Goal: Task Accomplishment & Management: Complete application form

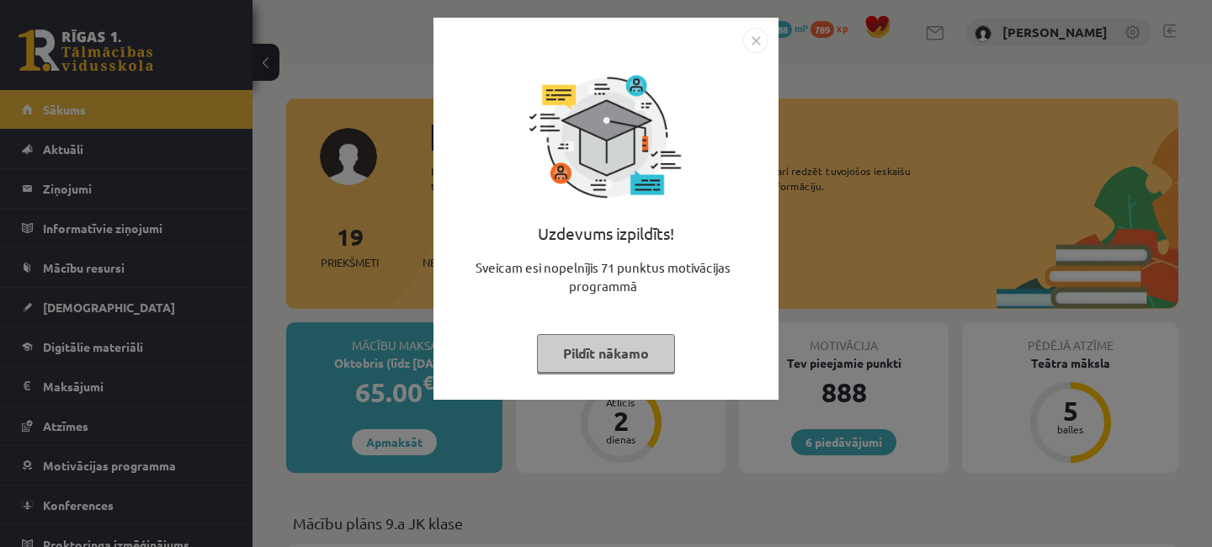
click at [624, 343] on button "Pildīt nākamo" at bounding box center [606, 353] width 138 height 39
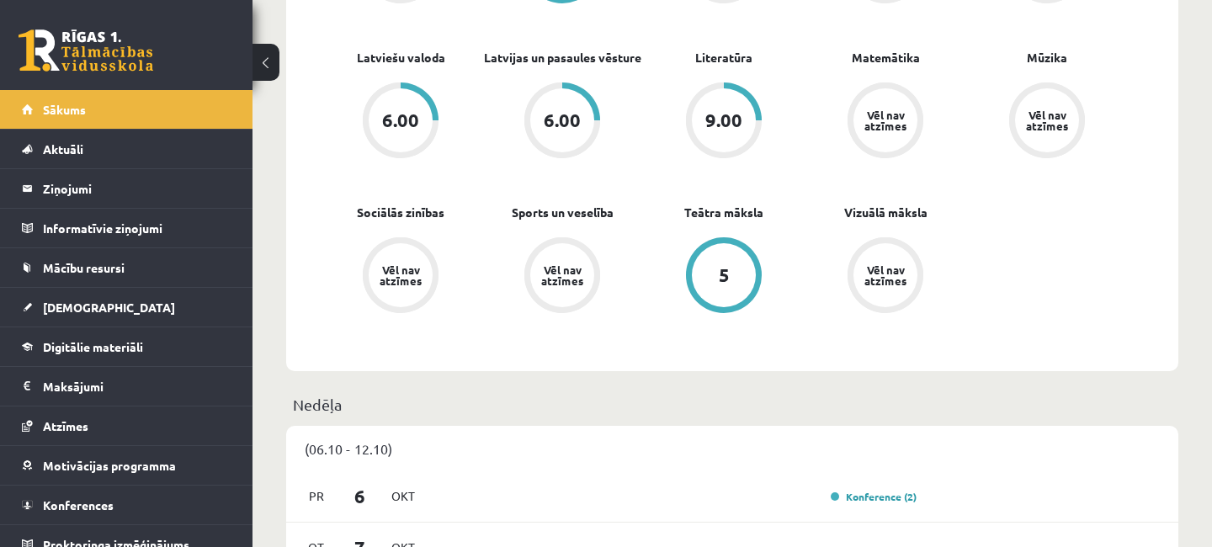
scroll to position [546, 0]
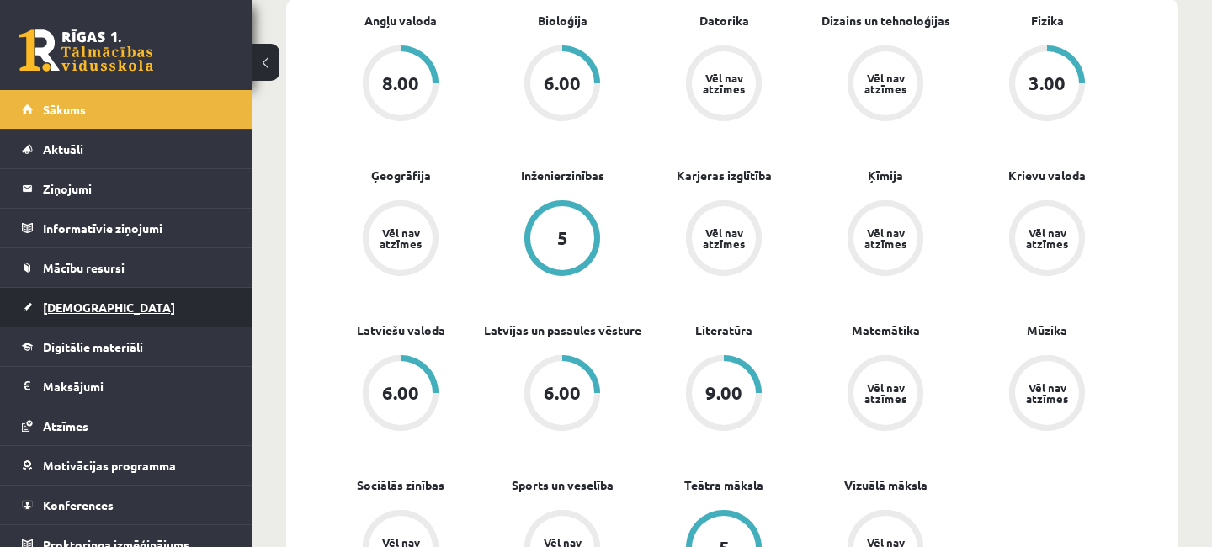
click at [79, 308] on span "[DEMOGRAPHIC_DATA]" at bounding box center [109, 307] width 132 height 15
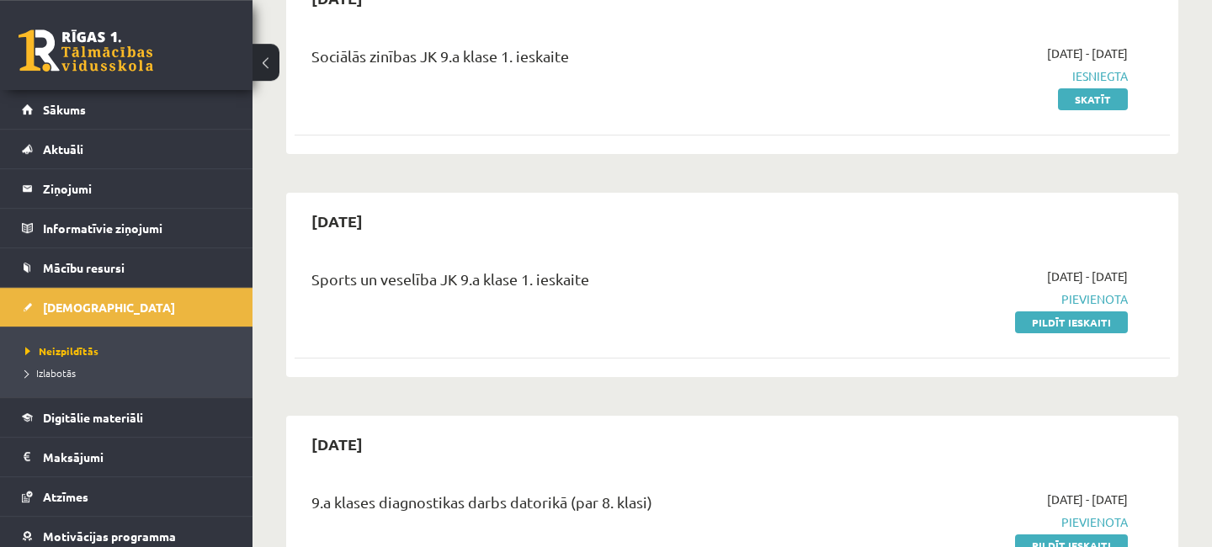
scroll to position [91, 0]
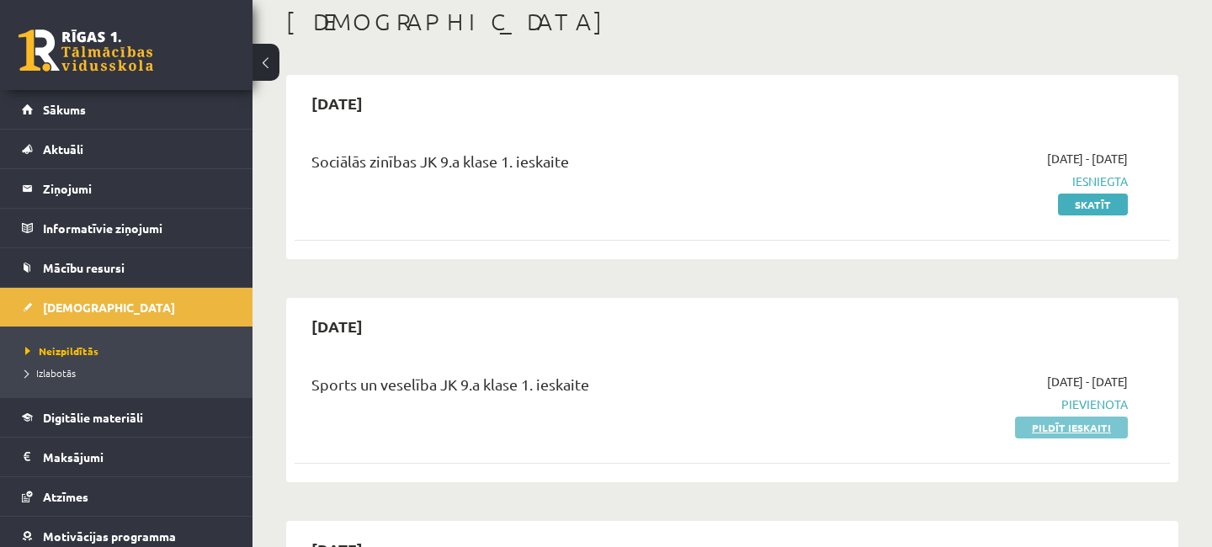
click at [1063, 429] on link "Pildīt ieskaiti" at bounding box center [1071, 428] width 113 height 22
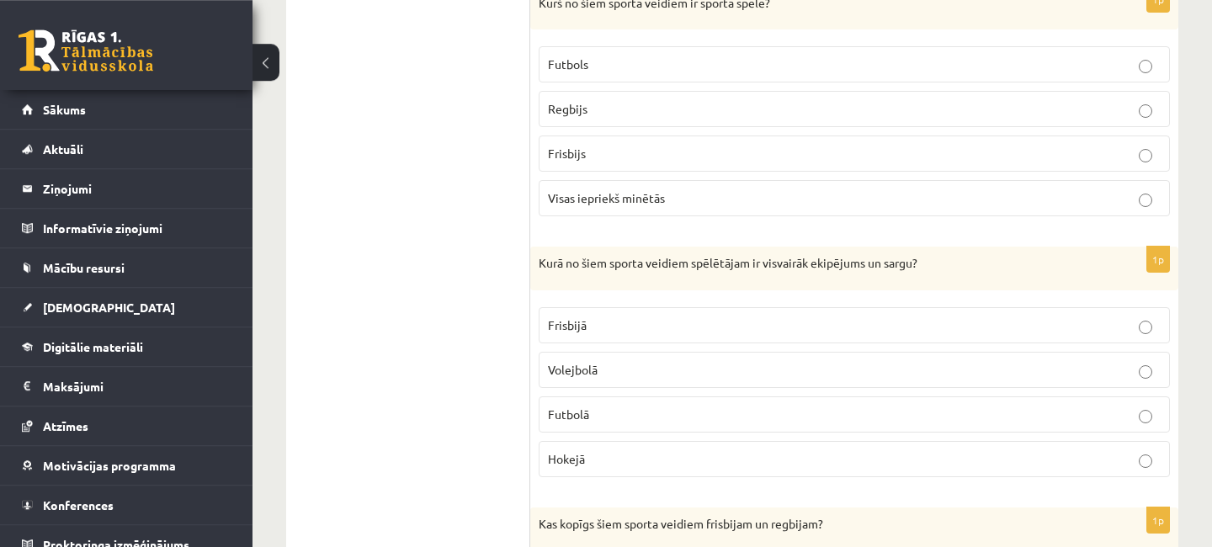
scroll to position [1637, 0]
click at [1137, 461] on p "Hokejā" at bounding box center [854, 459] width 613 height 18
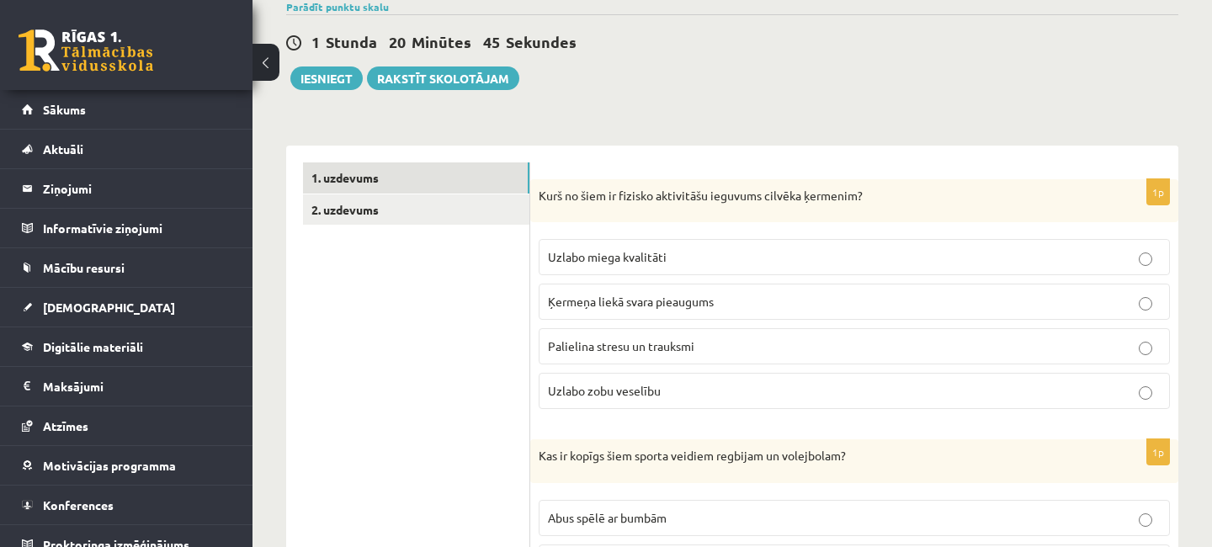
scroll to position [0, 0]
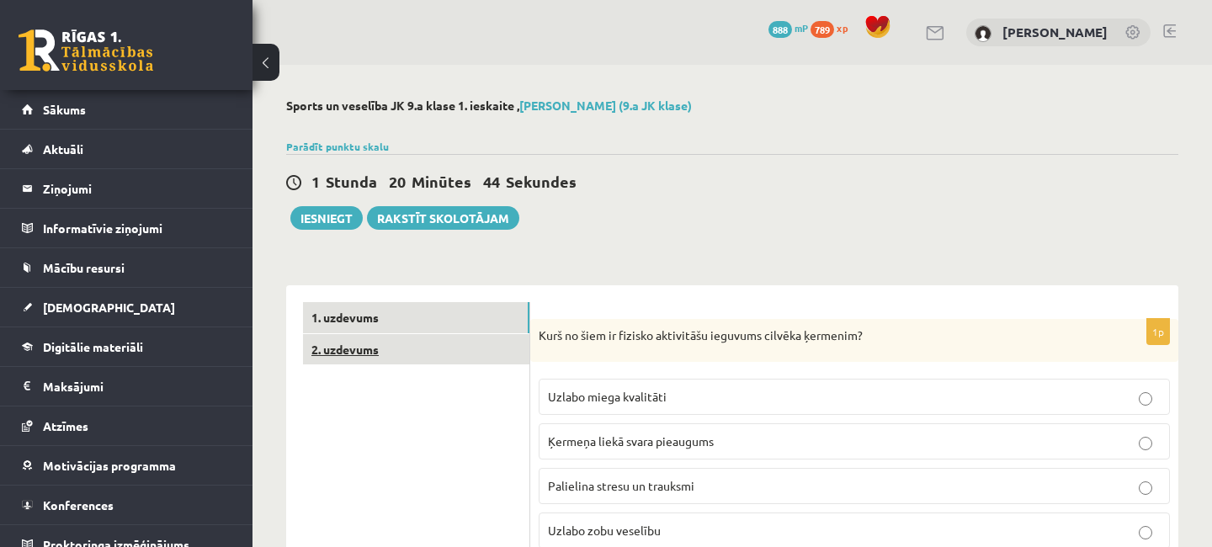
click at [374, 355] on link "2. uzdevums" at bounding box center [416, 349] width 226 height 31
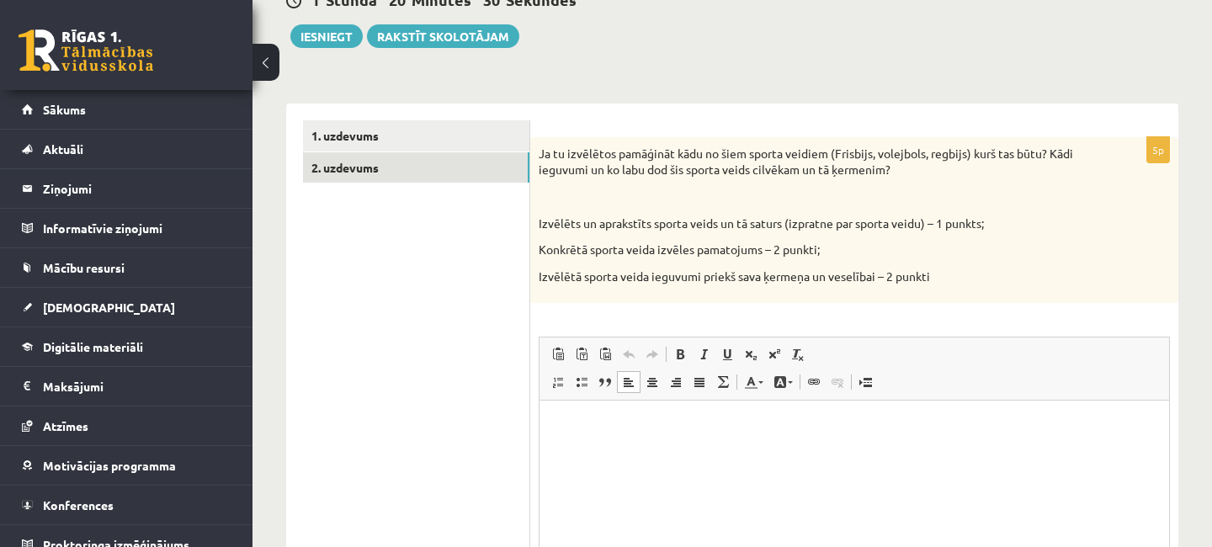
drag, startPoint x: 629, startPoint y: 445, endPoint x: 698, endPoint y: 402, distance: 81.3
click at [646, 436] on html at bounding box center [855, 485] width 630 height 168
click at [847, 428] on p "**********" at bounding box center [855, 427] width 596 height 18
click at [924, 429] on p "**********" at bounding box center [855, 427] width 596 height 18
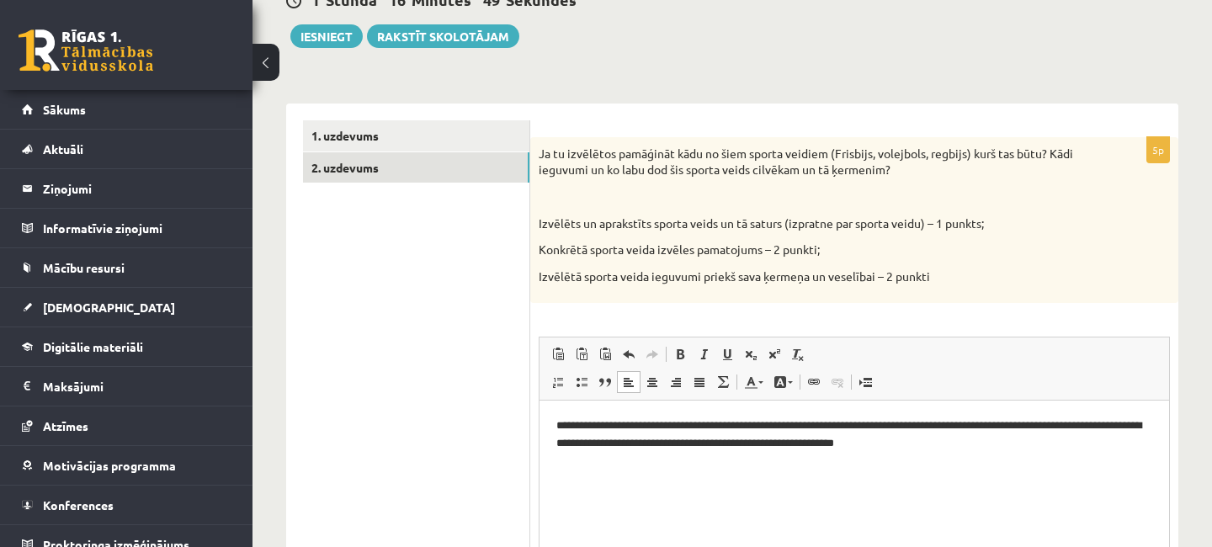
click at [815, 445] on p "**********" at bounding box center [855, 435] width 596 height 35
click at [817, 445] on p "**********" at bounding box center [855, 435] width 596 height 35
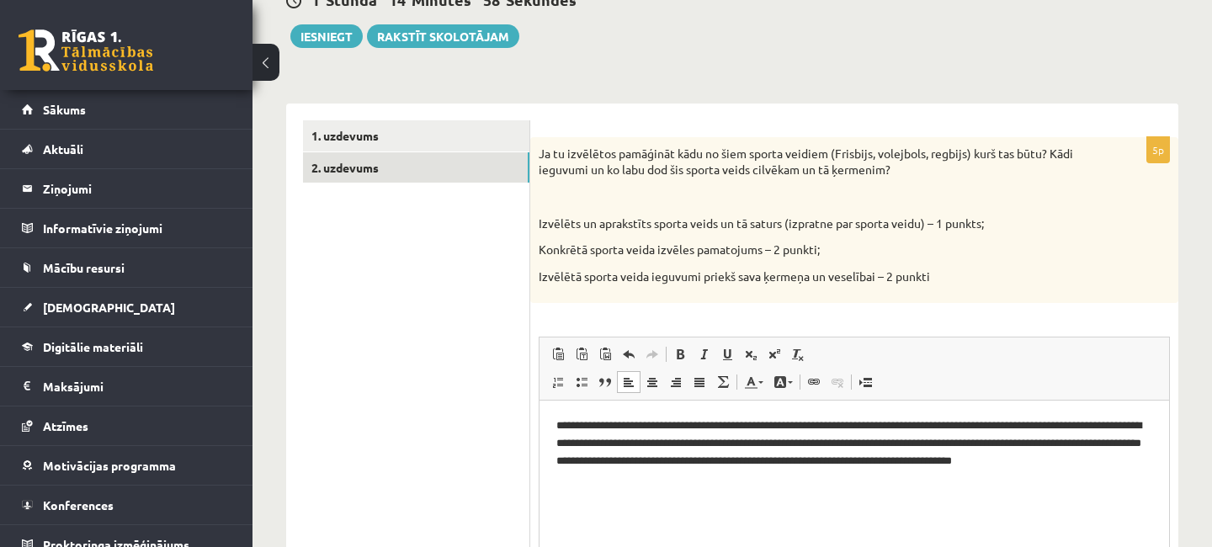
click at [682, 478] on p "**********" at bounding box center [855, 453] width 596 height 70
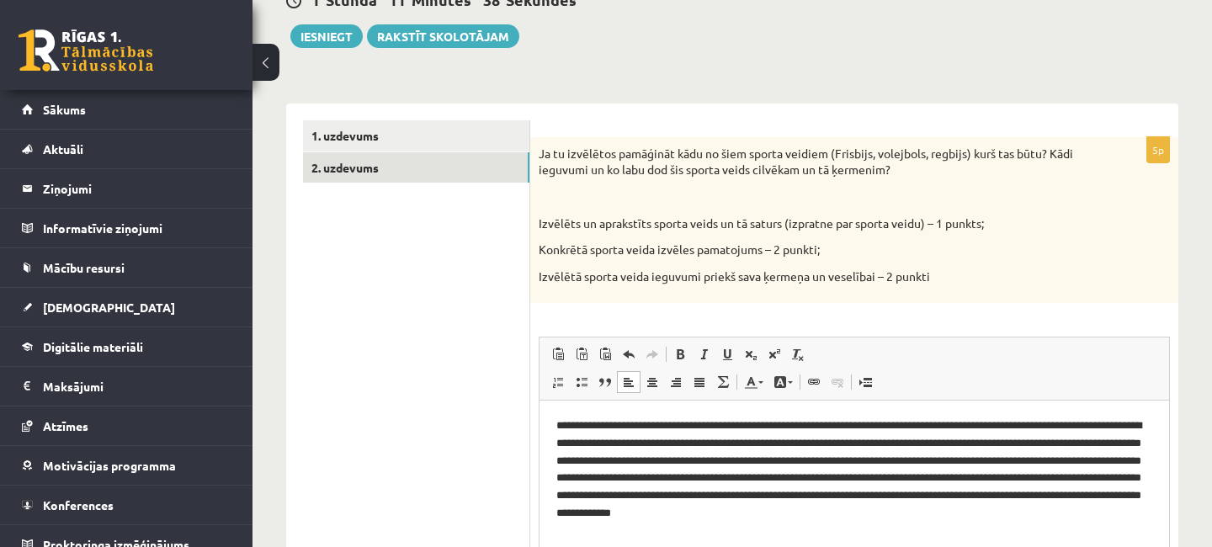
click at [943, 493] on p "**********" at bounding box center [855, 470] width 596 height 105
click at [1154, 508] on html "**********" at bounding box center [855, 485] width 630 height 168
click at [808, 527] on p "**********" at bounding box center [855, 479] width 596 height 123
click at [692, 530] on p "**********" at bounding box center [855, 479] width 596 height 123
click at [870, 531] on p "**********" at bounding box center [855, 479] width 596 height 123
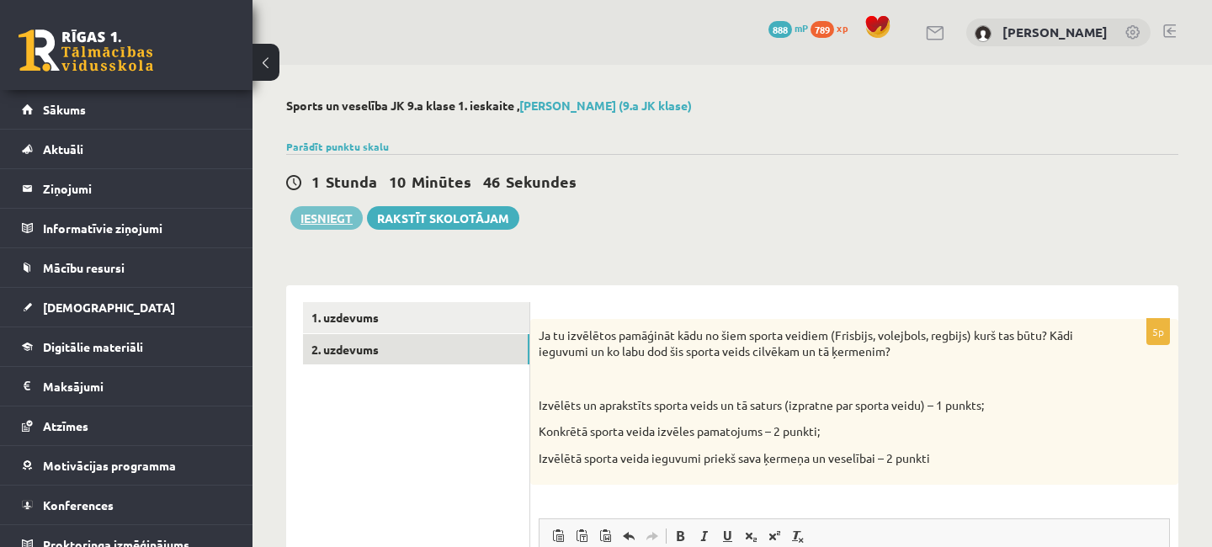
click at [331, 214] on button "Iesniegt" at bounding box center [326, 218] width 72 height 24
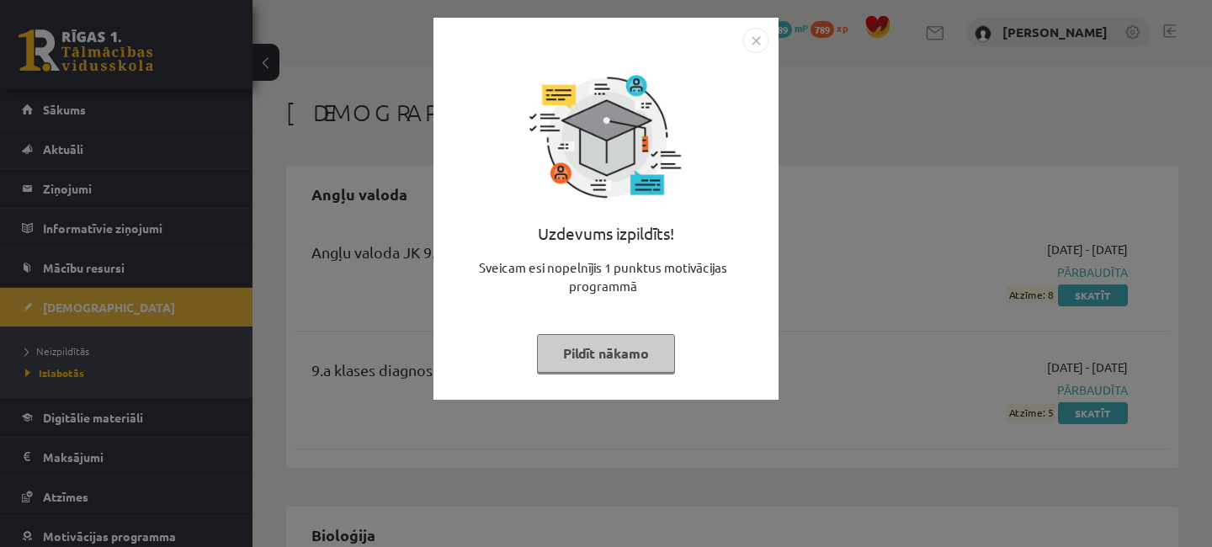
drag, startPoint x: 613, startPoint y: 357, endPoint x: 614, endPoint y: 344, distance: 12.7
click at [613, 356] on button "Pildīt nākamo" at bounding box center [606, 353] width 138 height 39
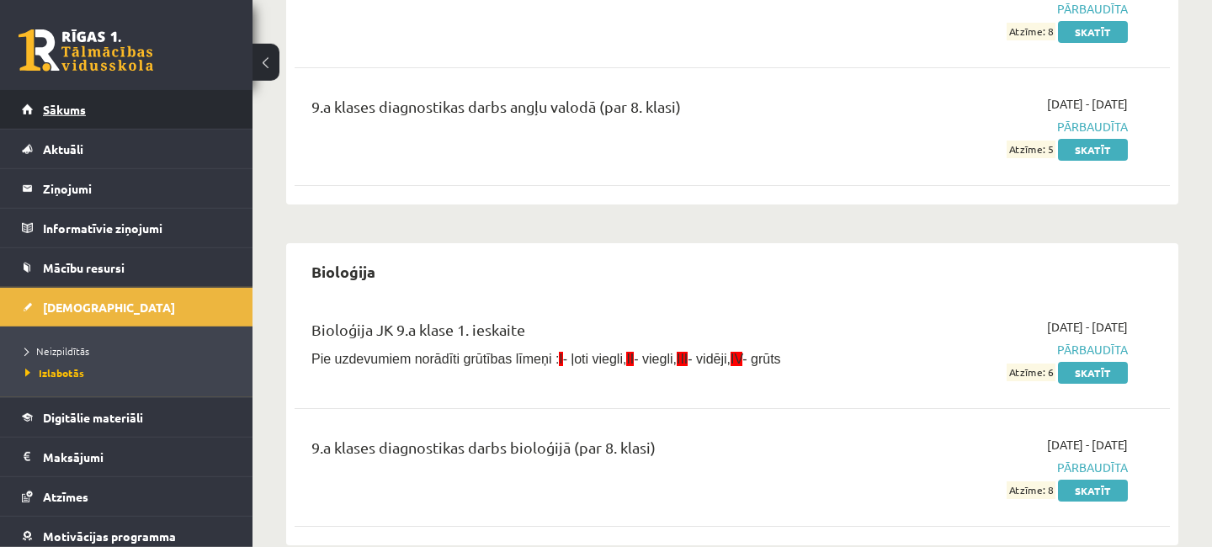
scroll to position [273, 0]
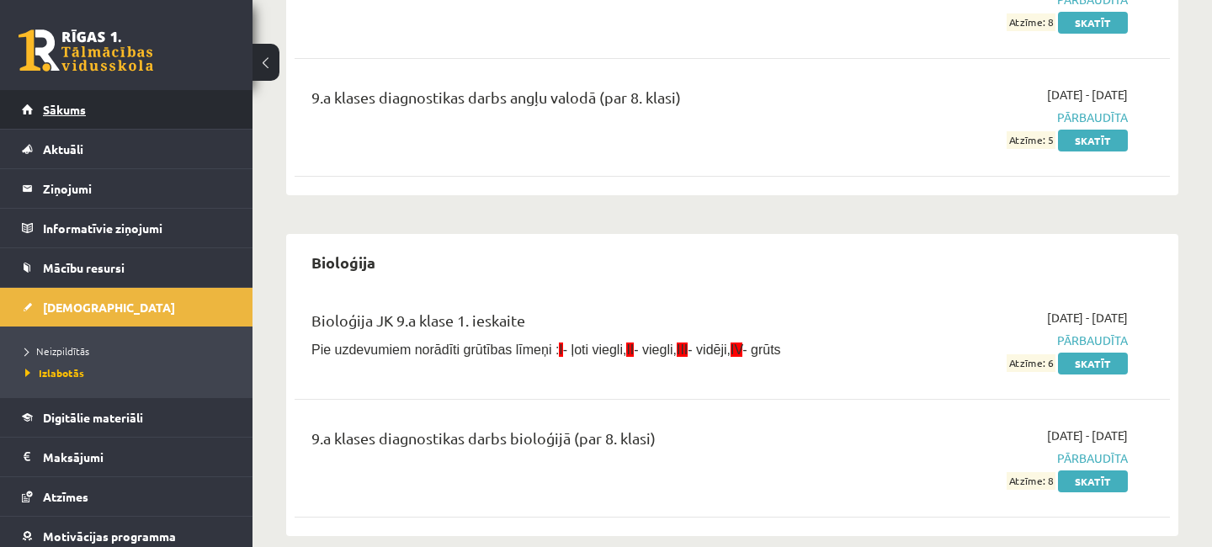
click at [90, 106] on link "Sākums" at bounding box center [127, 109] width 210 height 39
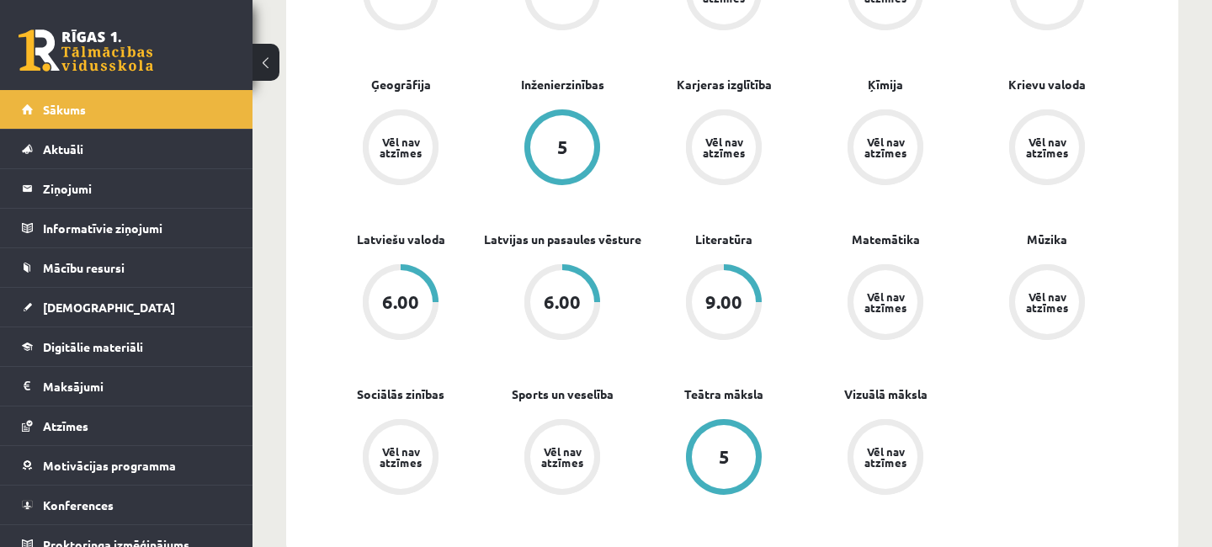
scroll to position [364, 0]
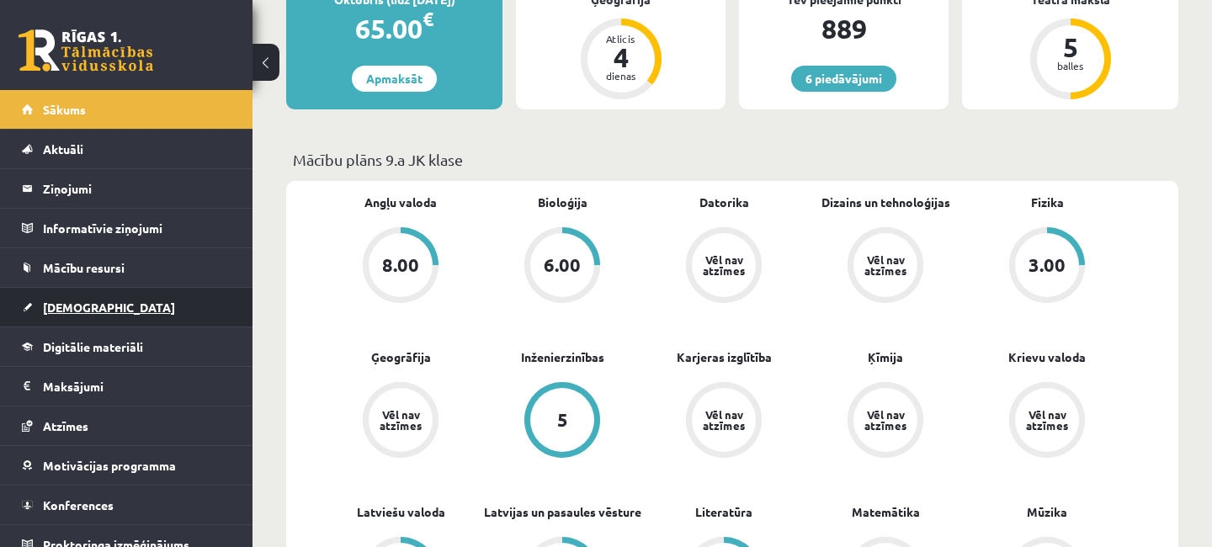
click at [78, 312] on span "[DEMOGRAPHIC_DATA]" at bounding box center [109, 307] width 132 height 15
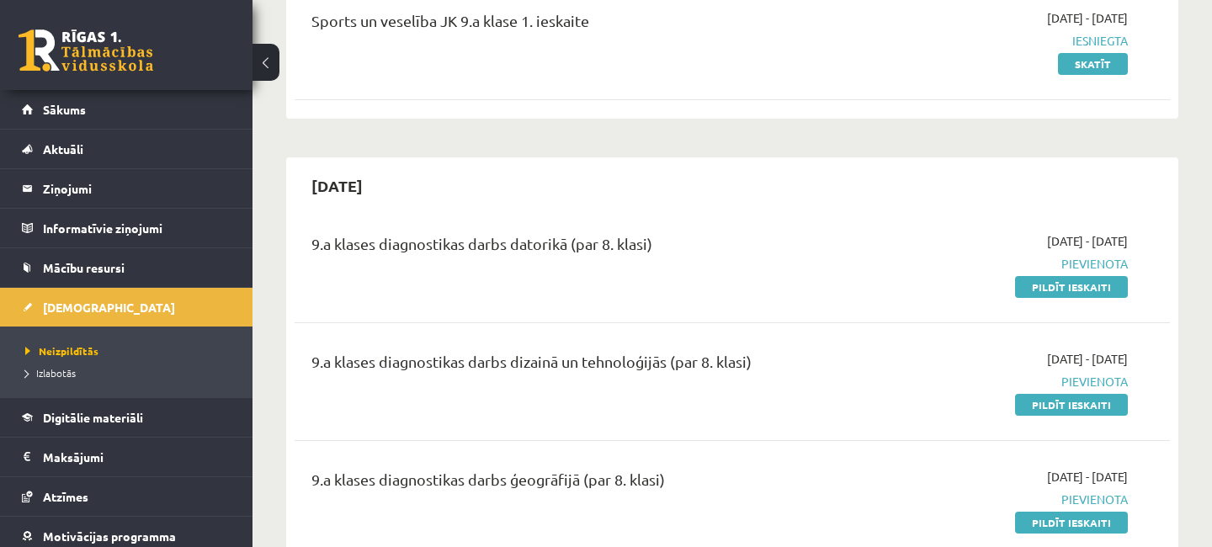
scroll to position [637, 0]
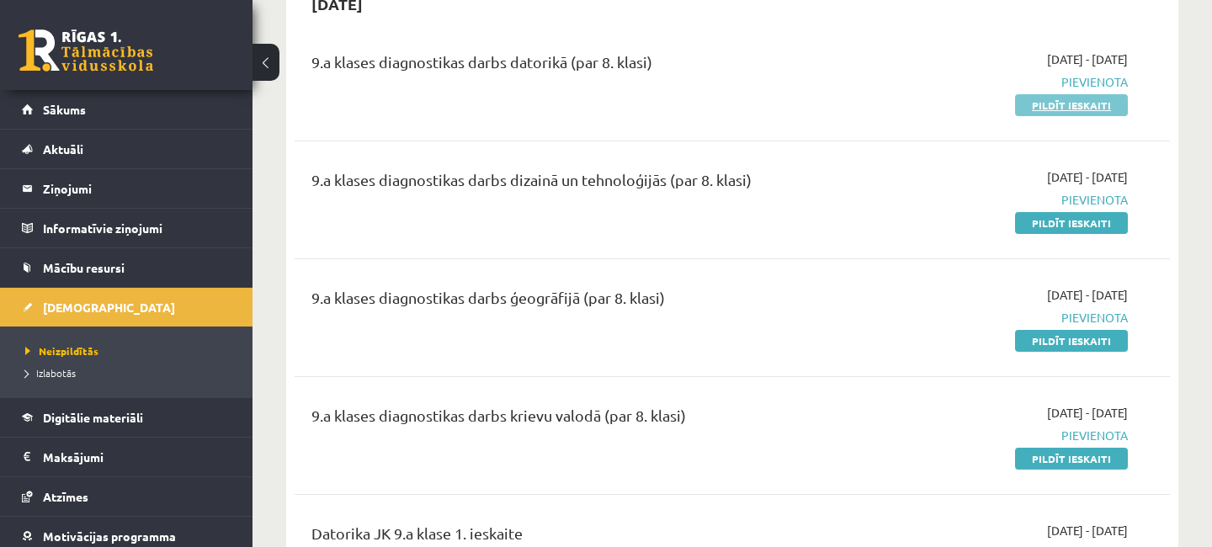
click at [1071, 103] on link "Pildīt ieskaiti" at bounding box center [1071, 105] width 113 height 22
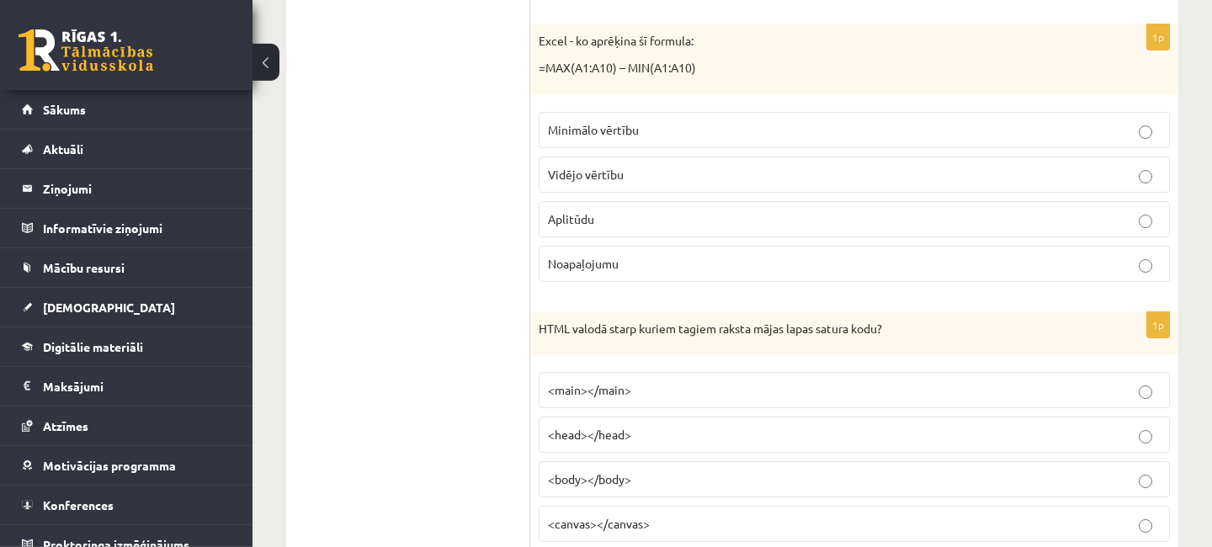
scroll to position [637, 0]
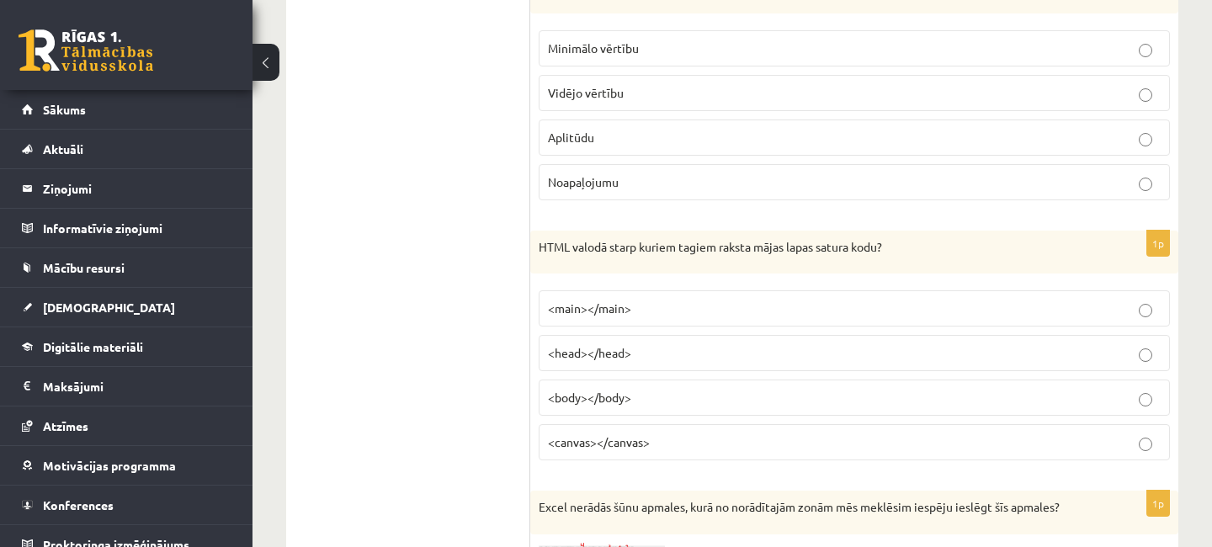
click at [1141, 393] on p "<body></body>" at bounding box center [854, 398] width 613 height 18
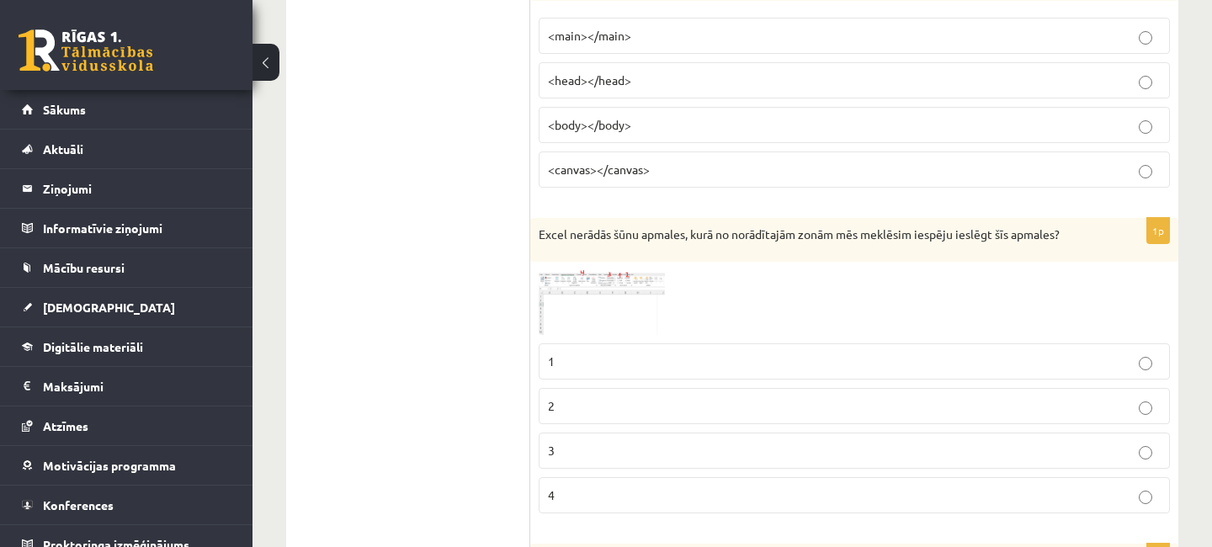
click at [597, 301] on span at bounding box center [602, 310] width 27 height 27
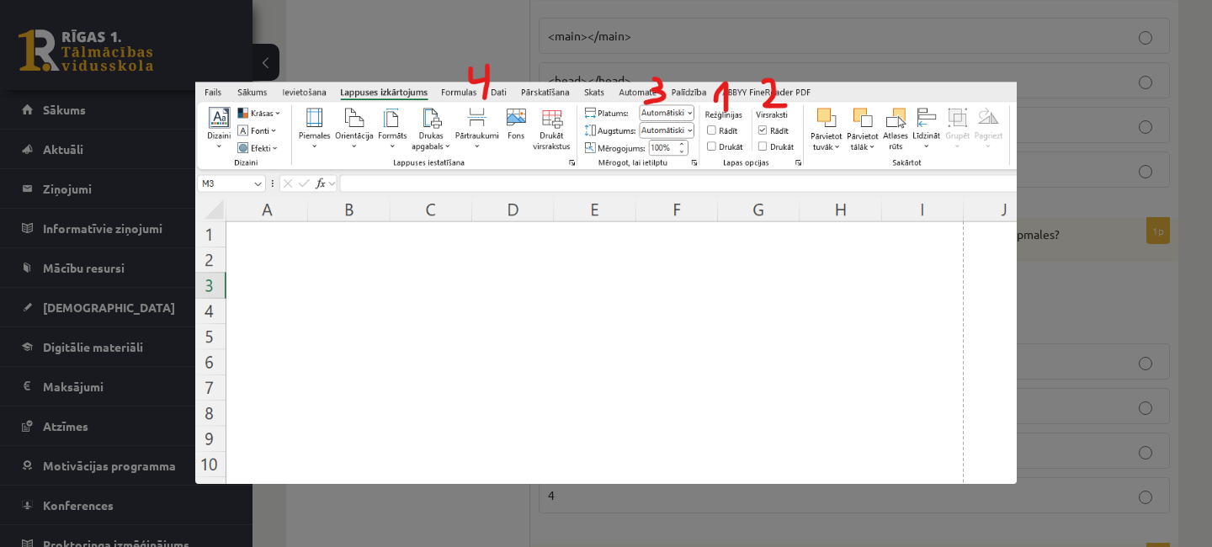
click at [1184, 293] on div at bounding box center [606, 273] width 1212 height 547
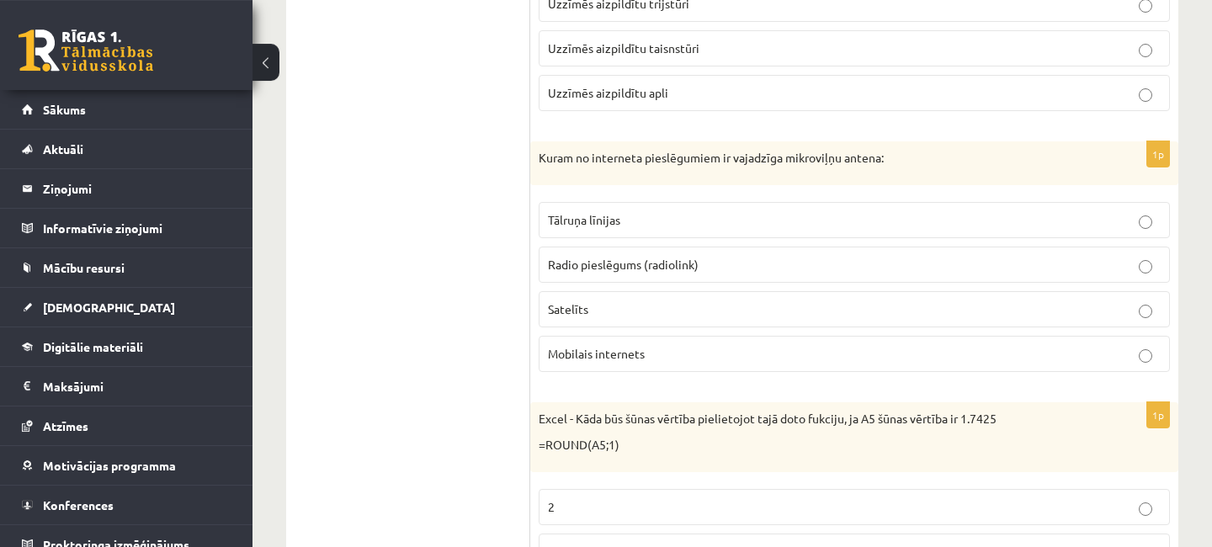
scroll to position [6639, 0]
click at [1137, 361] on p "Mobilais internets" at bounding box center [854, 353] width 613 height 18
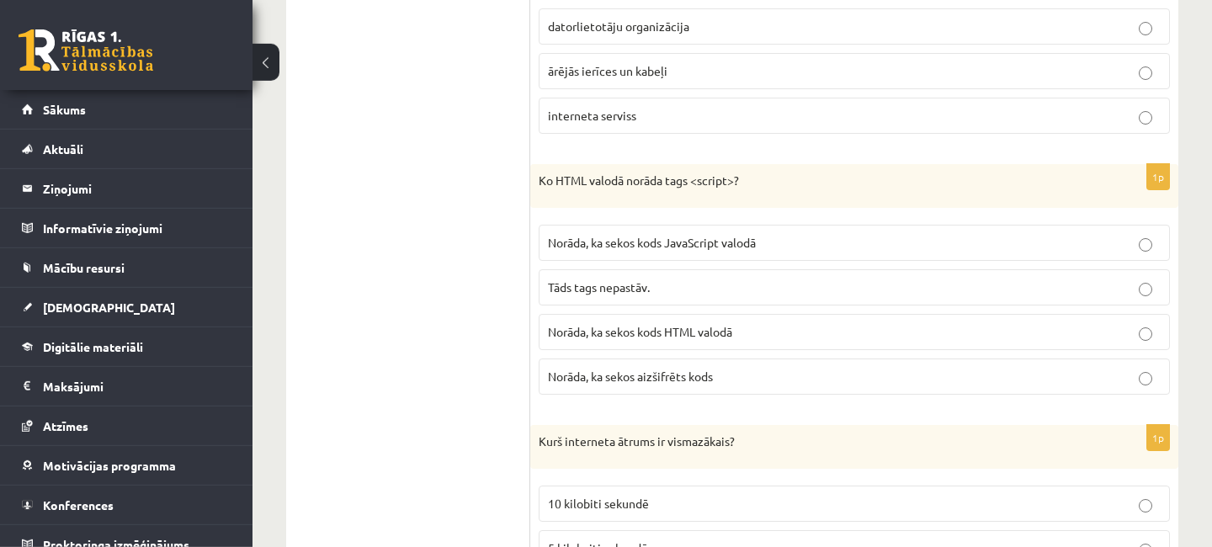
scroll to position [7458, 0]
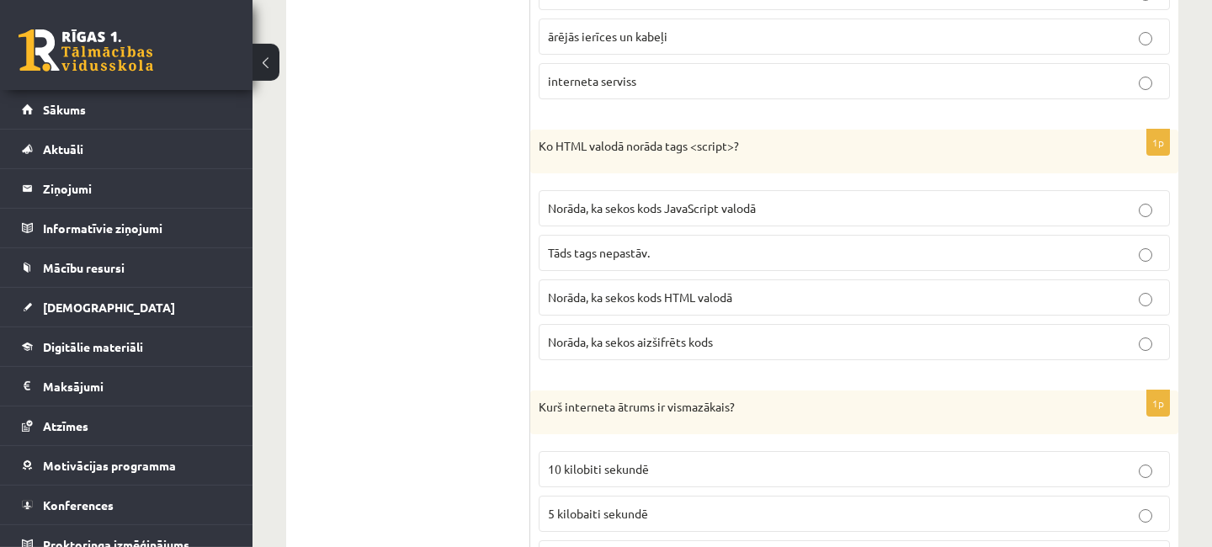
click at [1144, 205] on p "Norāda, ka sekos kods JavaScript valodā" at bounding box center [854, 209] width 613 height 18
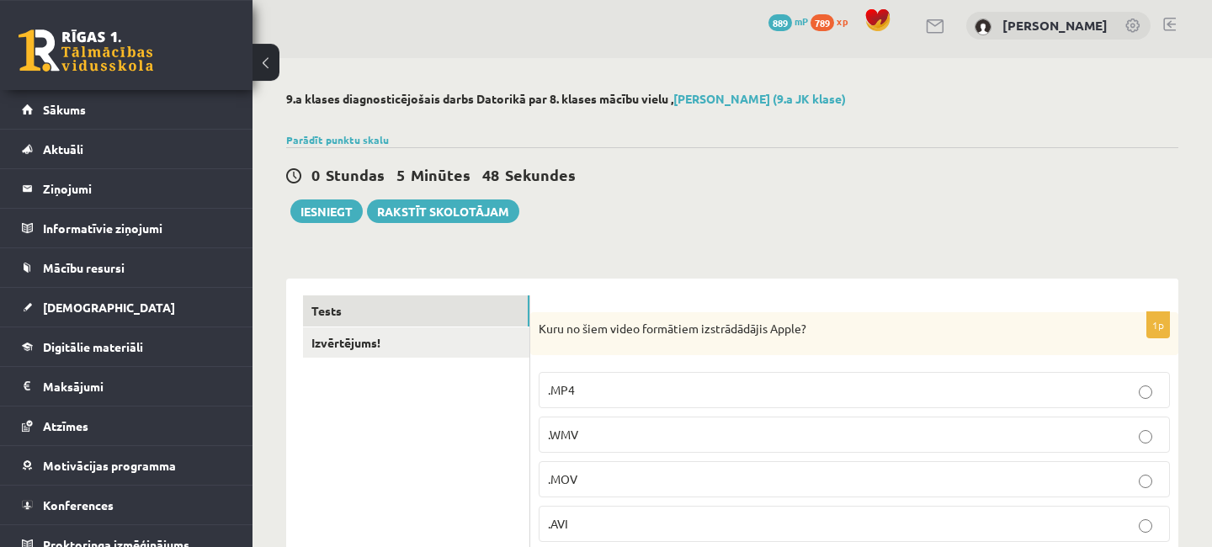
scroll to position [0, 0]
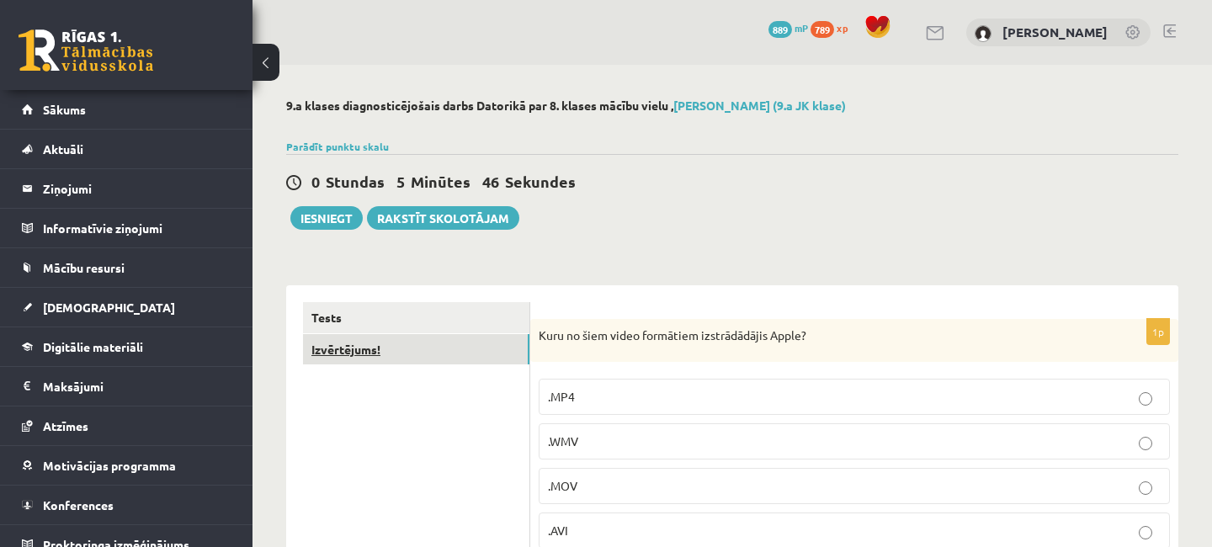
click at [403, 352] on link "Izvērtējums!" at bounding box center [416, 349] width 226 height 31
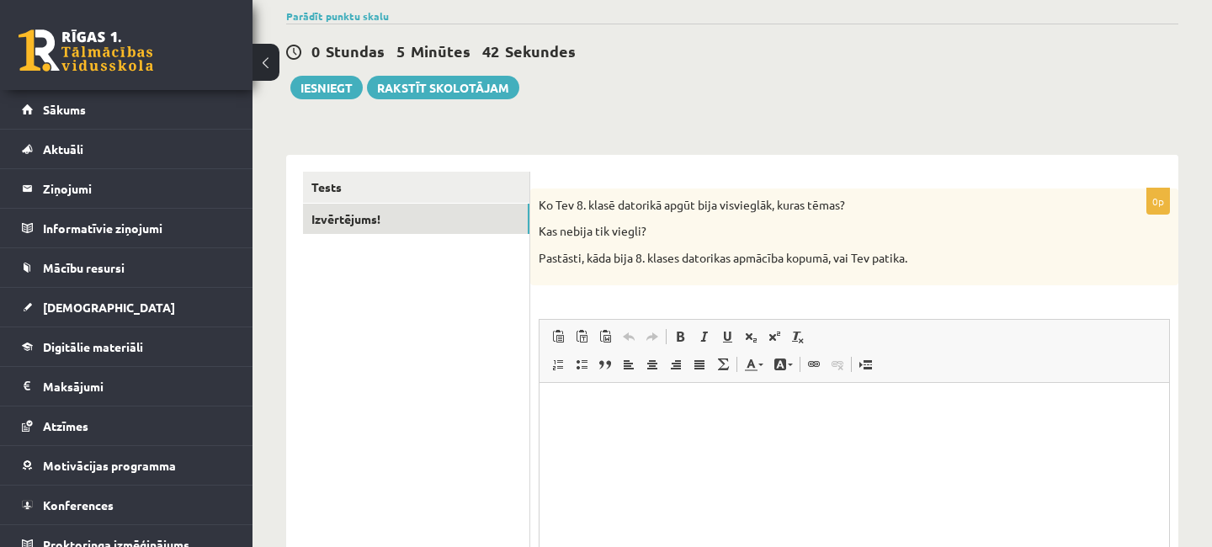
click at [613, 409] on p "Визуальный текстовый редактор, wiswyg-editor-user-answer-47433884433920" at bounding box center [855, 408] width 596 height 18
click at [326, 89] on button "Iesniegt" at bounding box center [326, 88] width 72 height 24
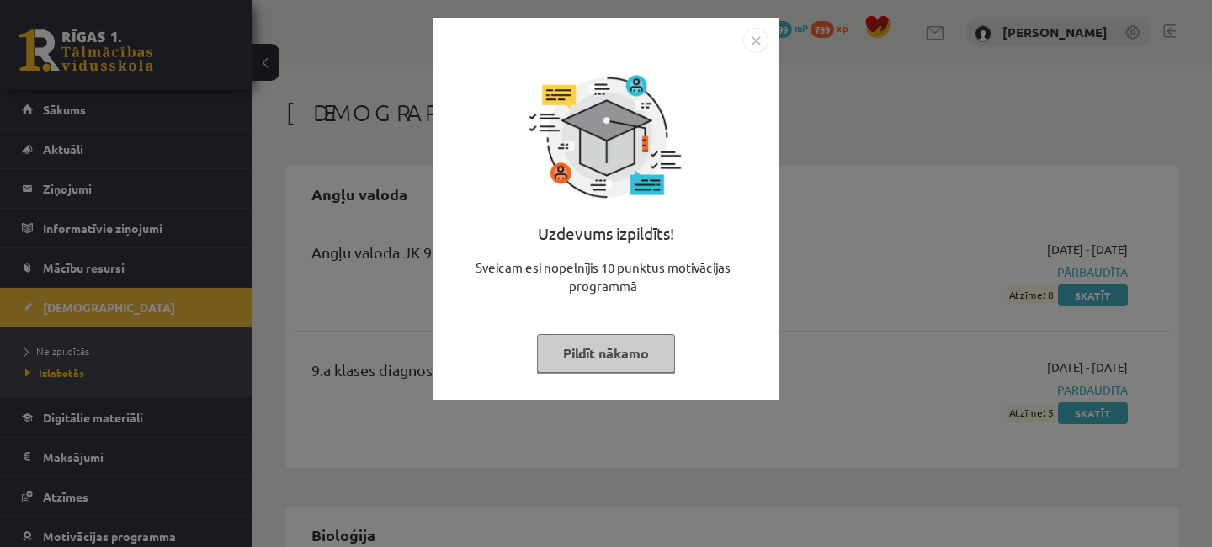
click at [627, 348] on button "Pildīt nākamo" at bounding box center [606, 353] width 138 height 39
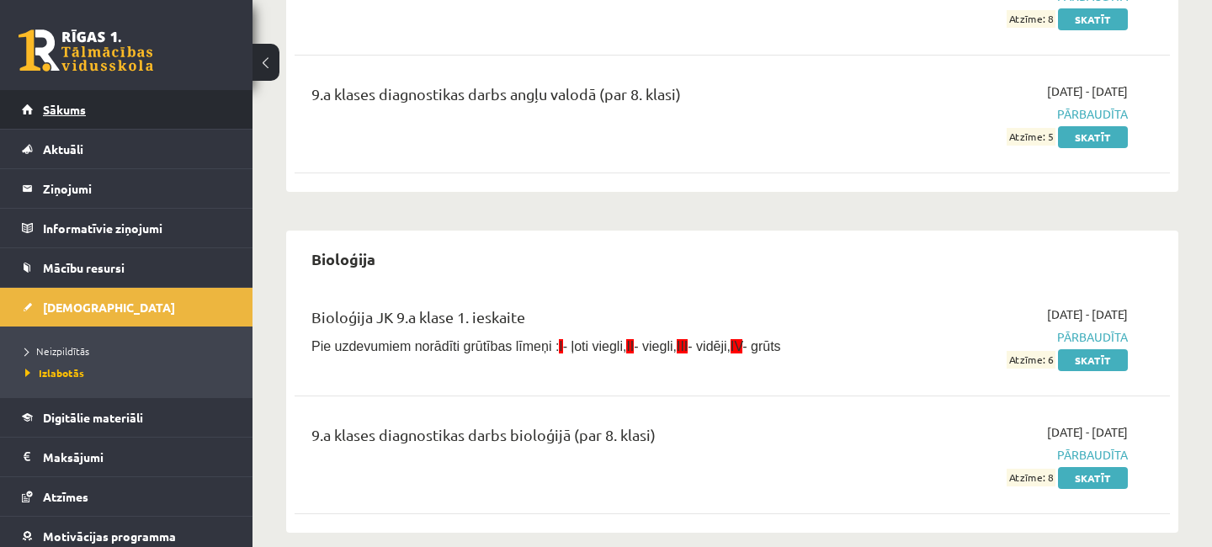
scroll to position [182, 0]
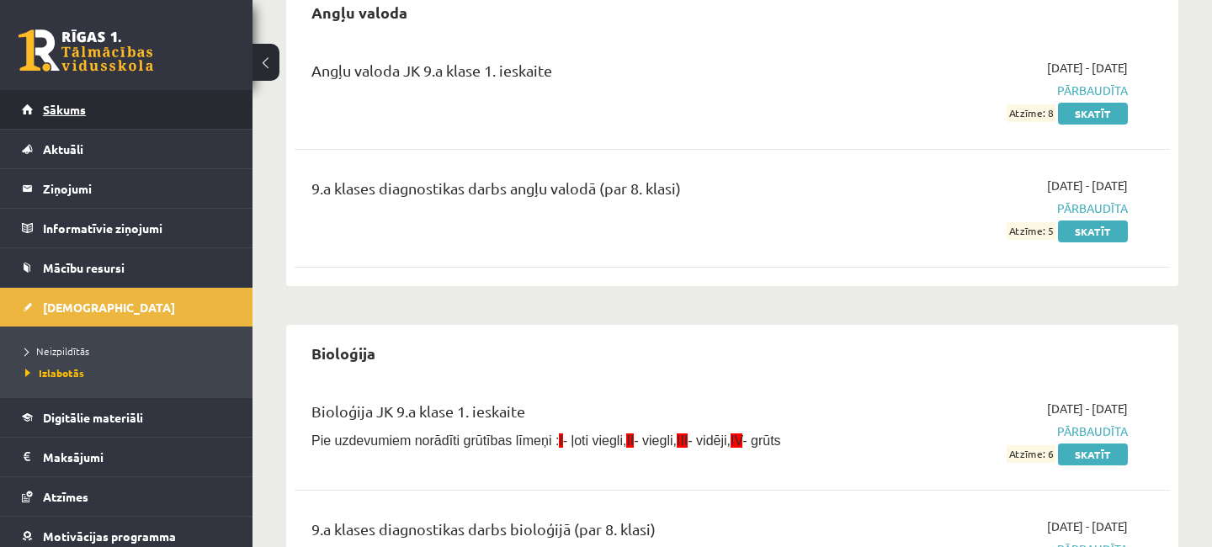
click at [71, 109] on span "Sākums" at bounding box center [64, 109] width 43 height 15
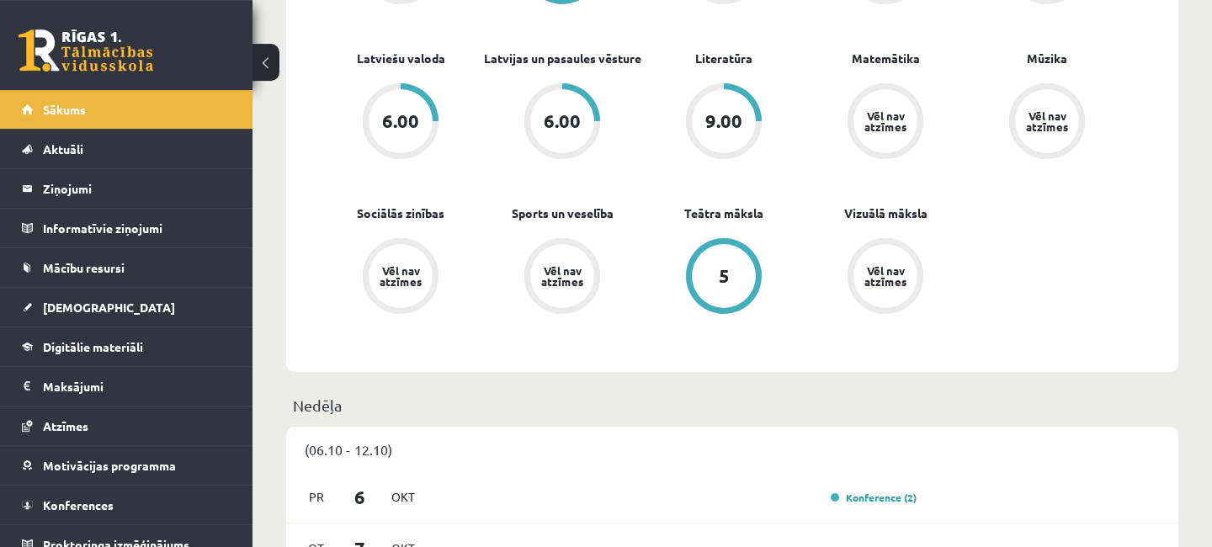
scroll to position [818, 0]
click at [88, 312] on span "[DEMOGRAPHIC_DATA]" at bounding box center [109, 307] width 132 height 15
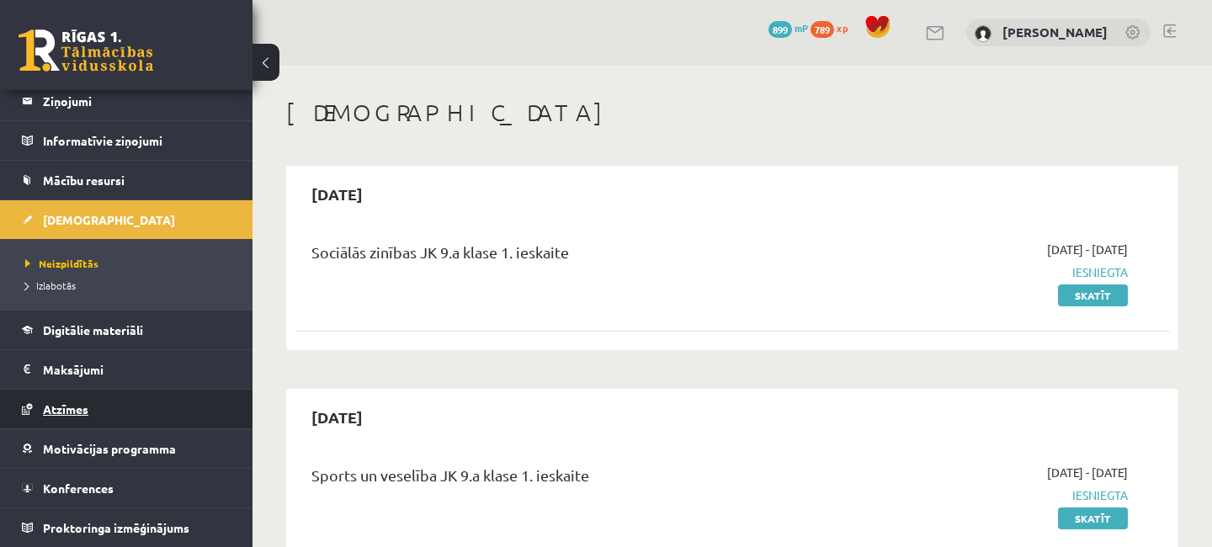
click at [140, 411] on link "Atzīmes" at bounding box center [127, 409] width 210 height 39
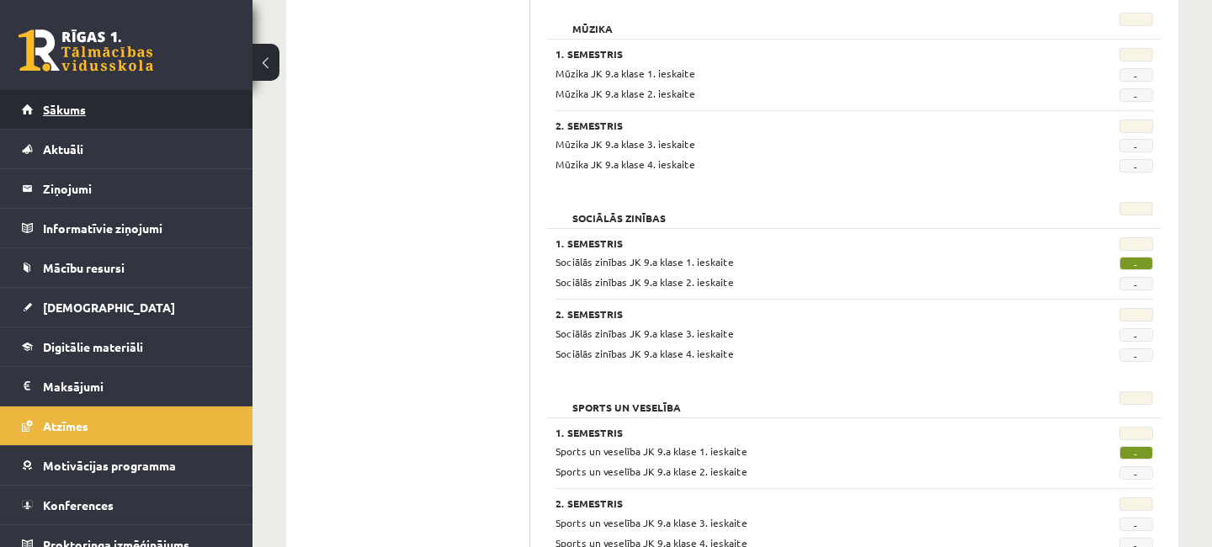
click at [77, 120] on link "Sākums" at bounding box center [127, 109] width 210 height 39
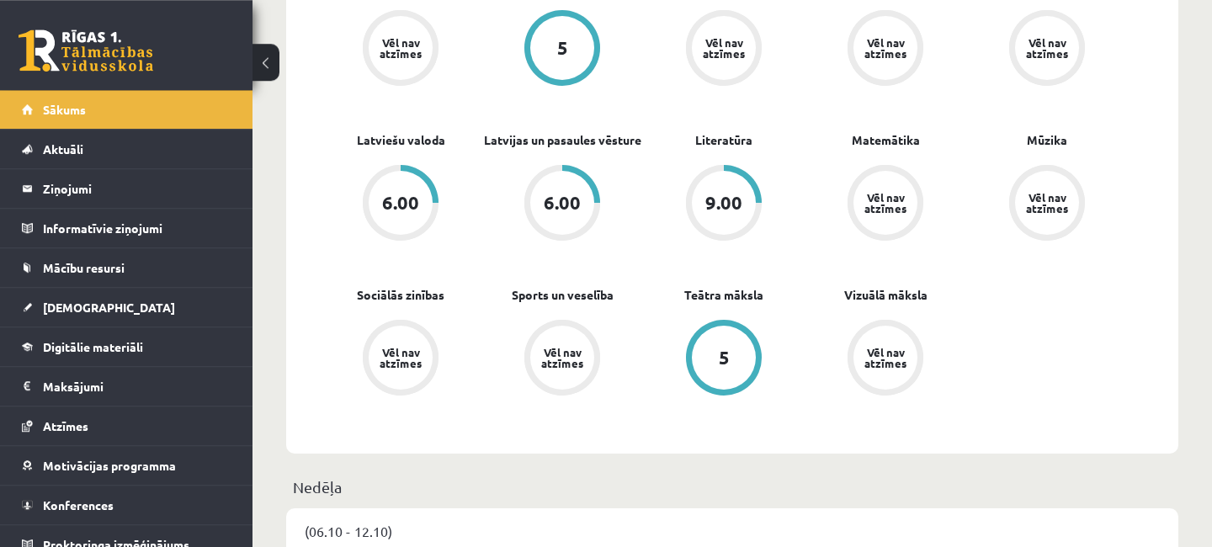
scroll to position [818, 0]
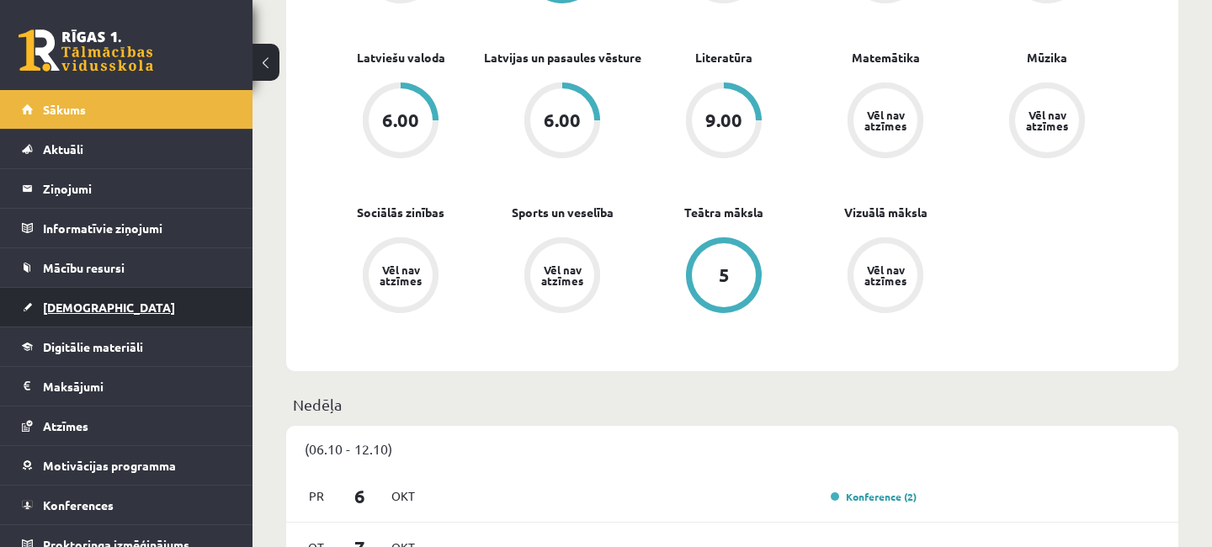
click at [70, 312] on span "[DEMOGRAPHIC_DATA]" at bounding box center [109, 307] width 132 height 15
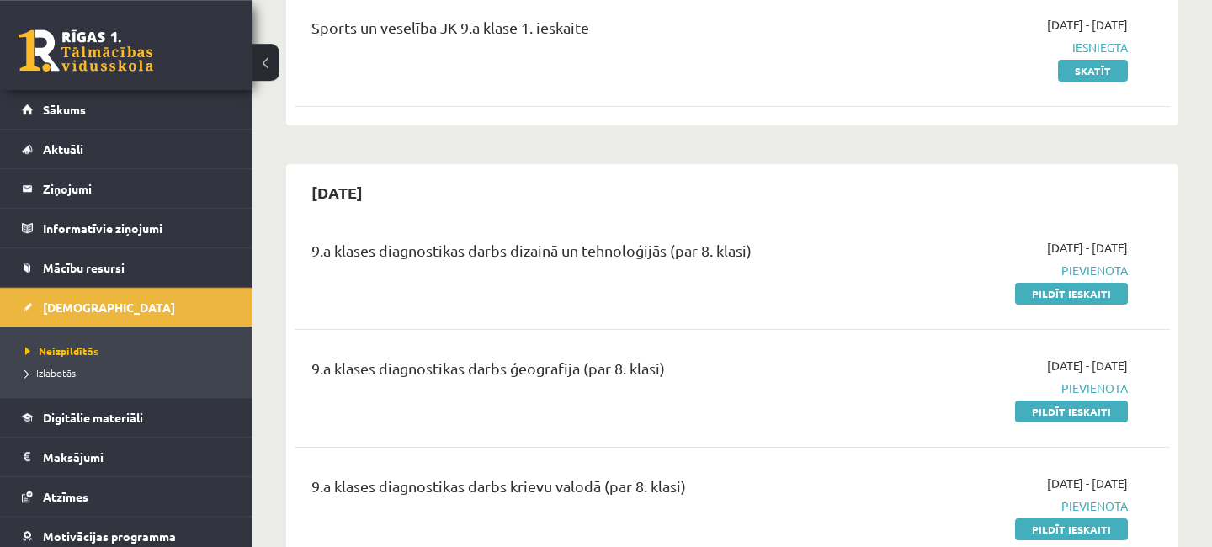
scroll to position [455, 0]
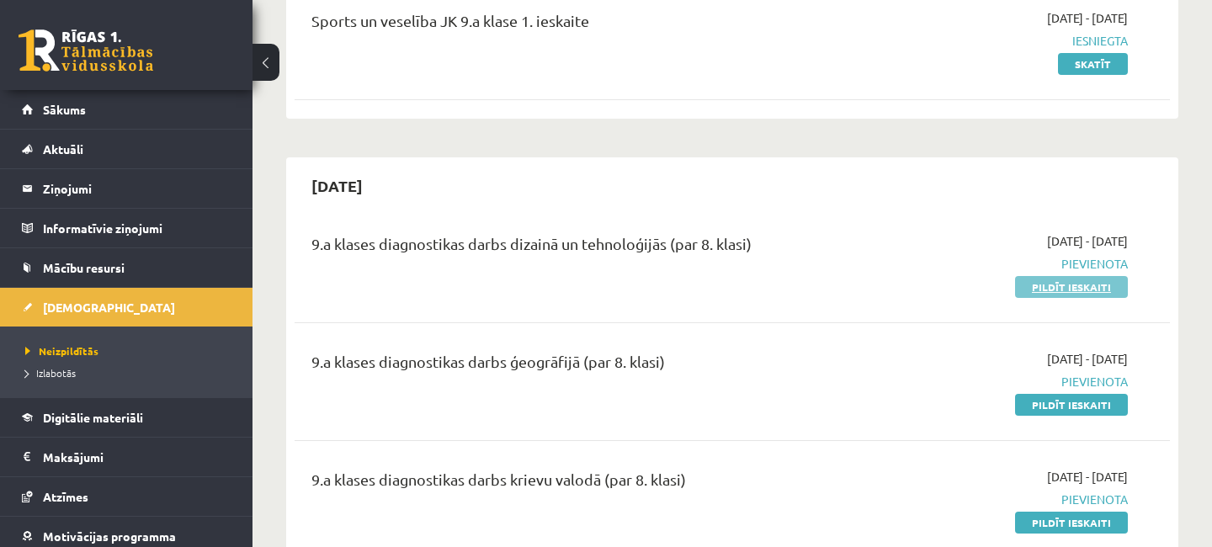
click at [1068, 288] on link "Pildīt ieskaiti" at bounding box center [1071, 287] width 113 height 22
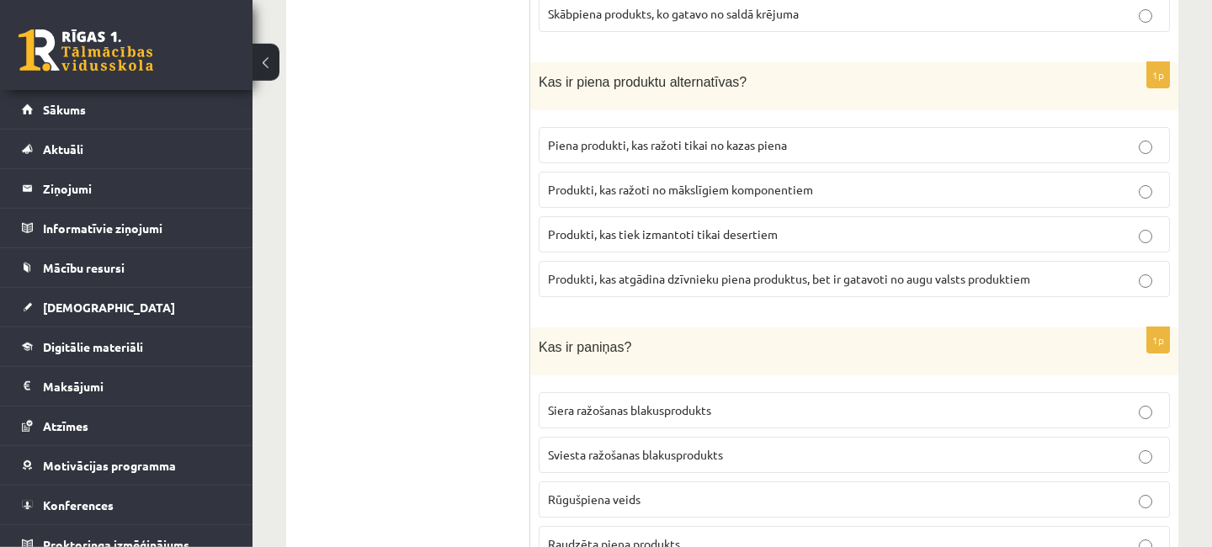
scroll to position [727, 0]
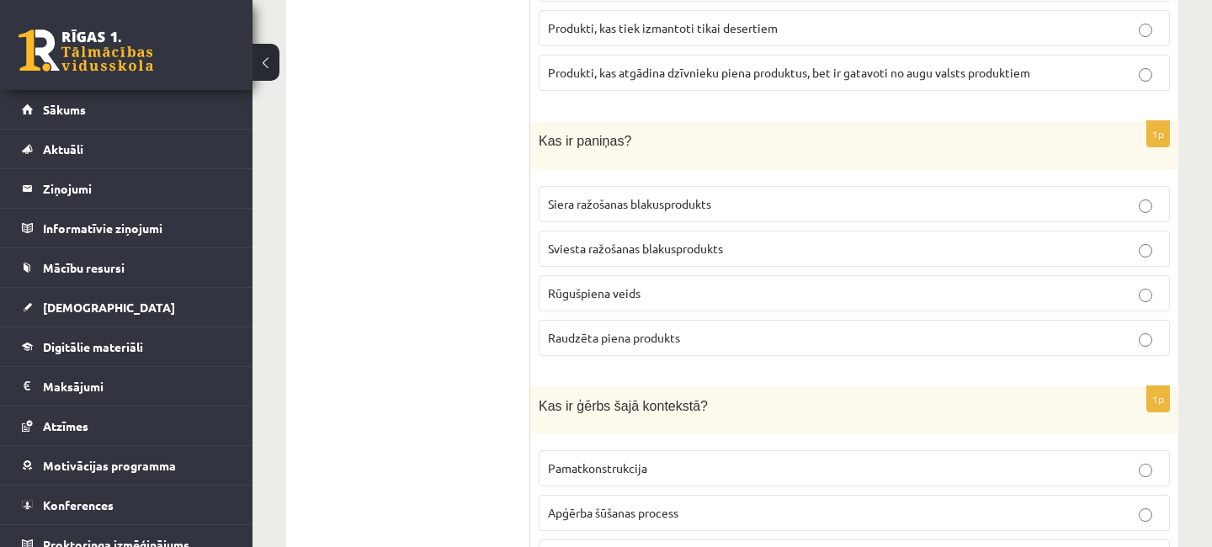
click at [1139, 248] on p "Sviesta ražošanas blakusprodukts" at bounding box center [854, 249] width 613 height 18
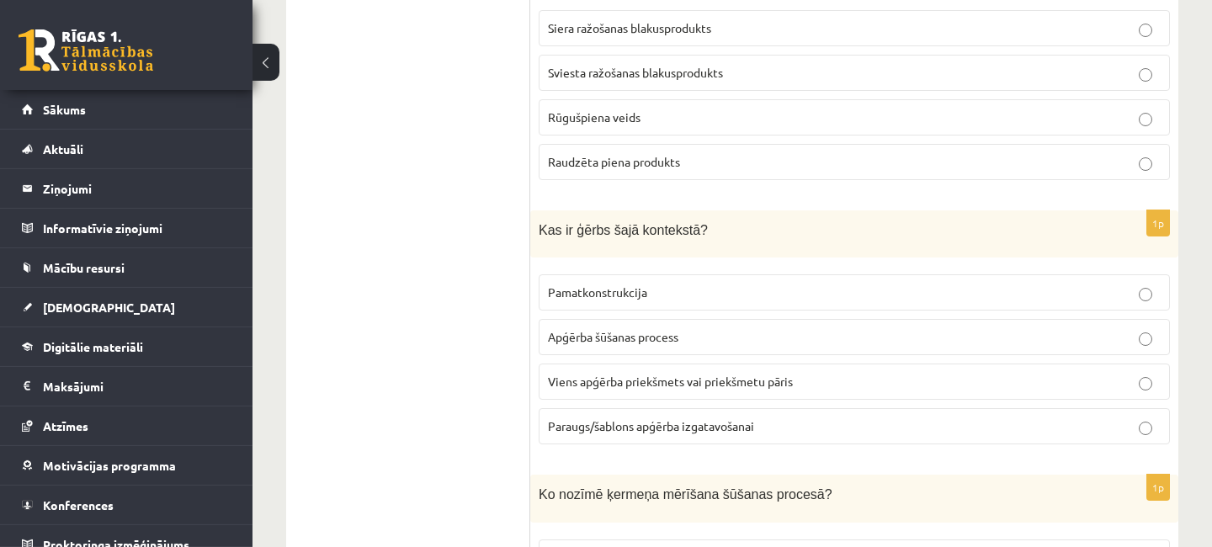
scroll to position [909, 0]
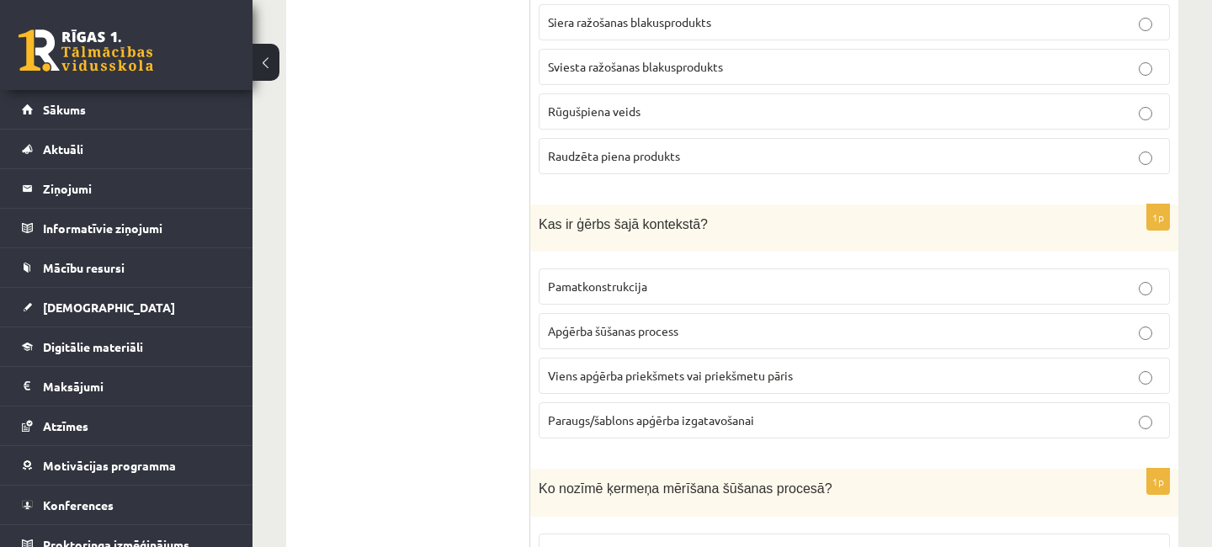
click at [1144, 404] on label "Paraugs/šablons apģērba izgatavošanai" at bounding box center [854, 420] width 631 height 36
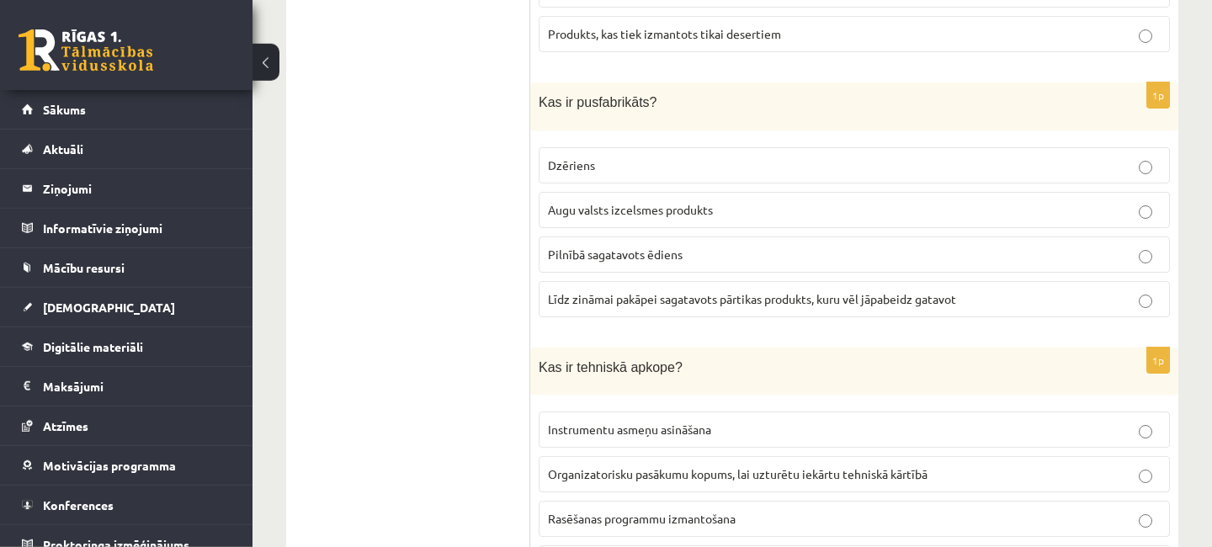
scroll to position [2364, 0]
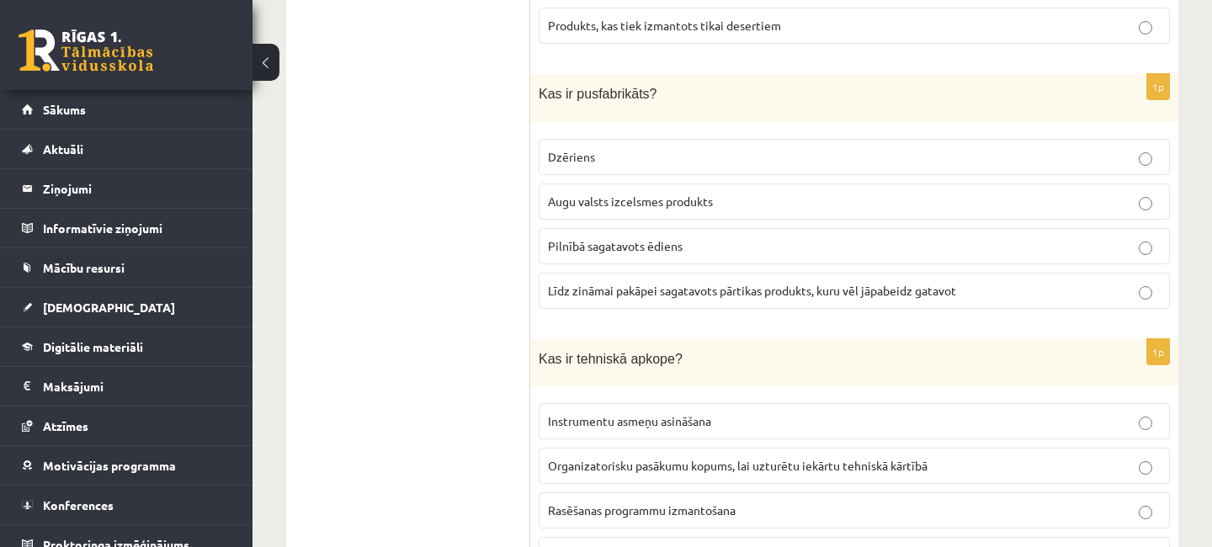
click at [1138, 283] on p "Līdz zināmai pakāpei sagatavots pārtikas produkts, kuru vēl jāpabeidz gatavot" at bounding box center [854, 291] width 613 height 18
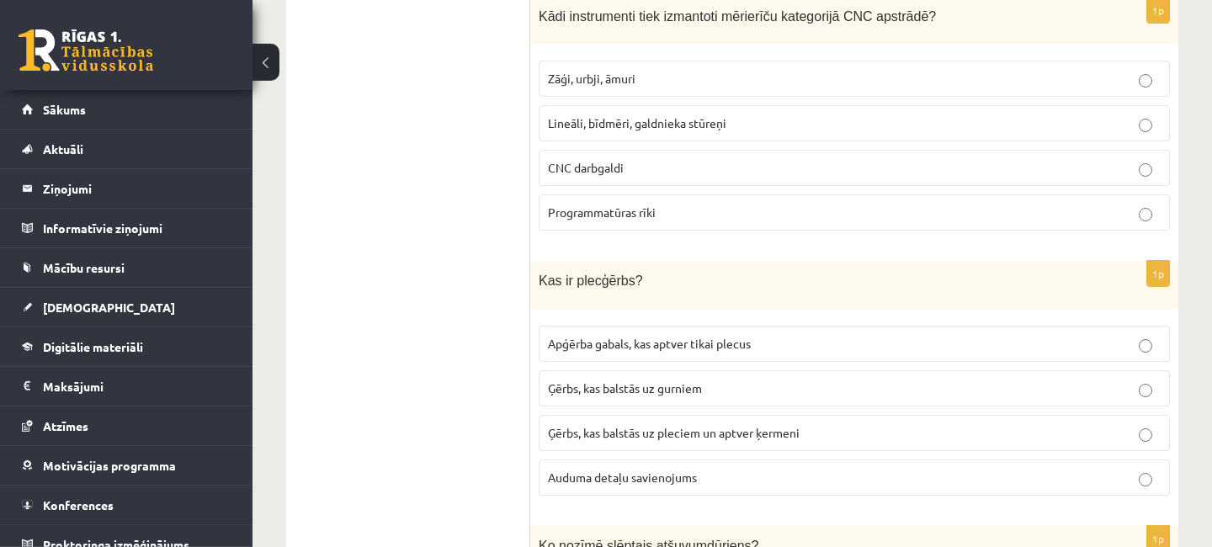
scroll to position [3092, 0]
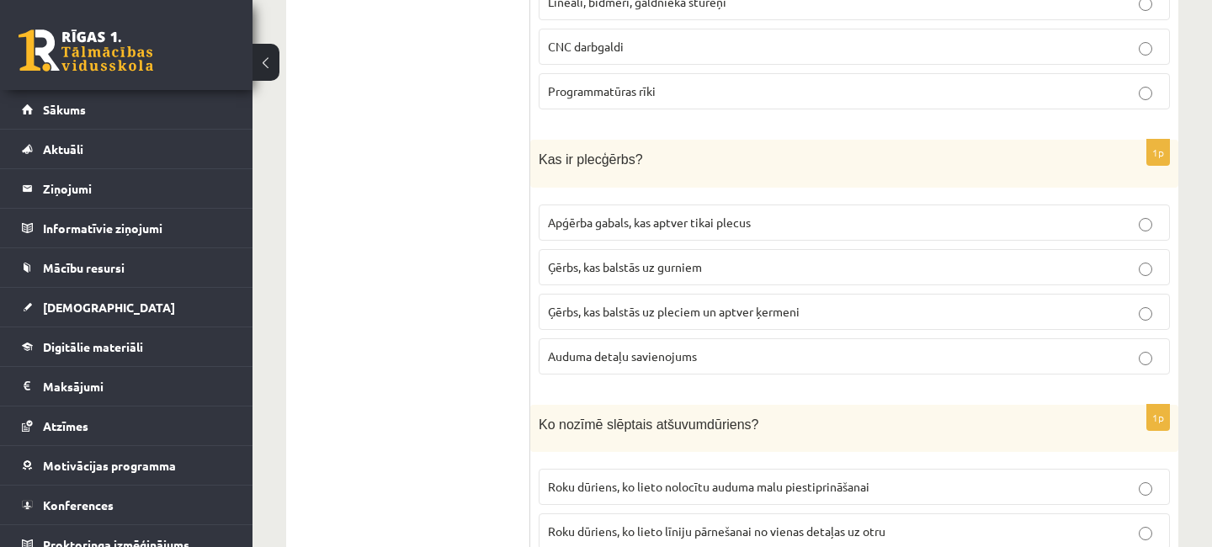
click at [1135, 214] on label "Apģērba gabals, kas aptver tikai plecus" at bounding box center [854, 223] width 631 height 36
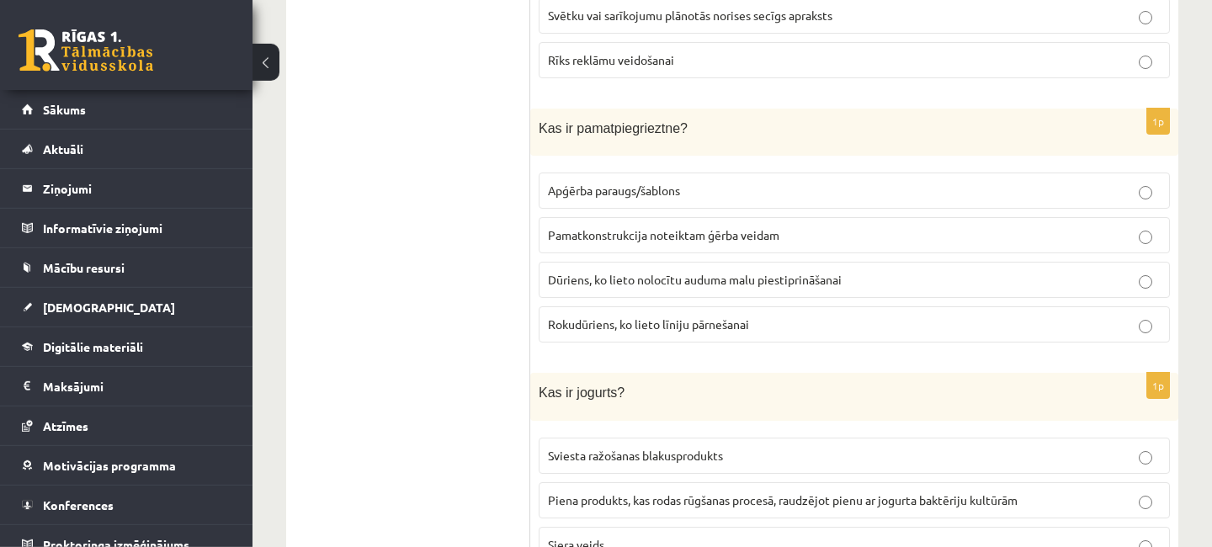
scroll to position [6472, 0]
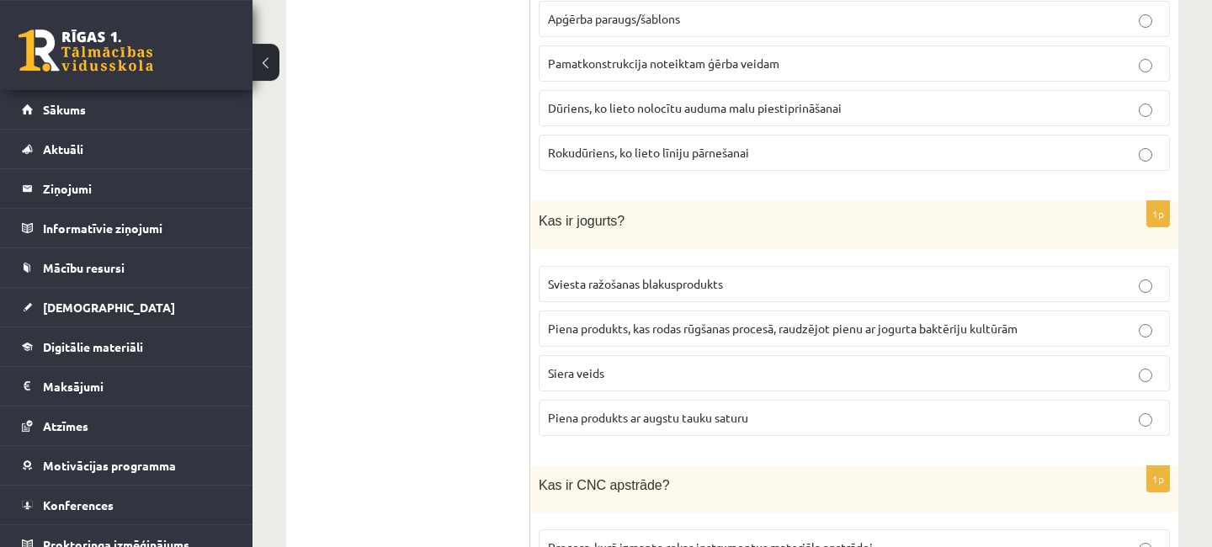
click at [1138, 320] on p "Piena produkts, kas rodas rūgšanas procesā, raudzējot pienu ar jogurta baktērij…" at bounding box center [854, 329] width 613 height 18
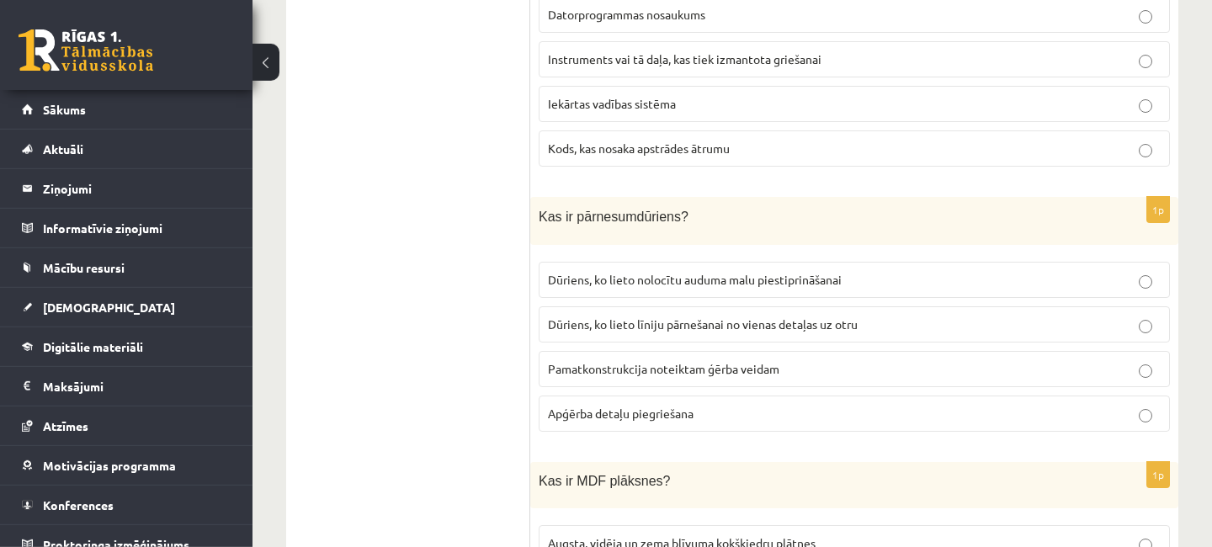
scroll to position [7264, 0]
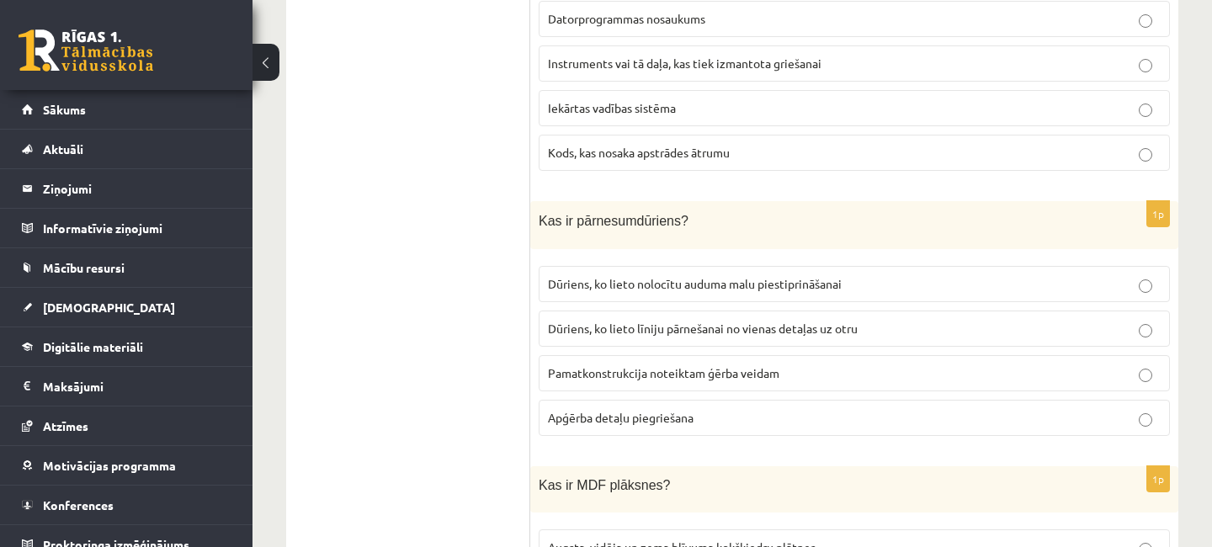
click at [1139, 320] on p "Dūriens, ko lieto līniju pārnešanai no vienas detaļas uz otru" at bounding box center [854, 329] width 613 height 18
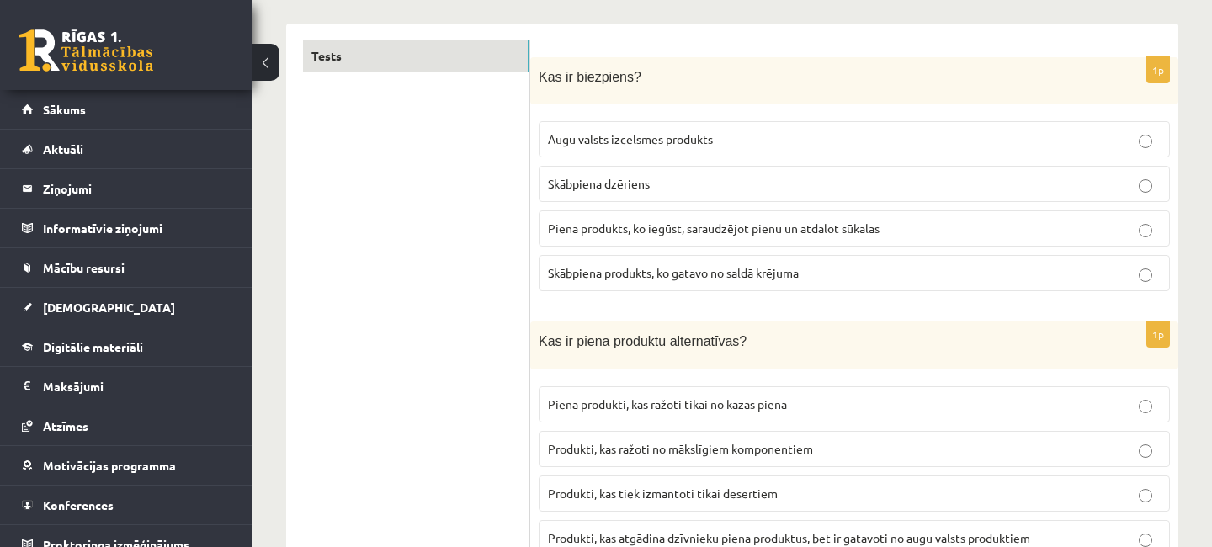
scroll to position [0, 0]
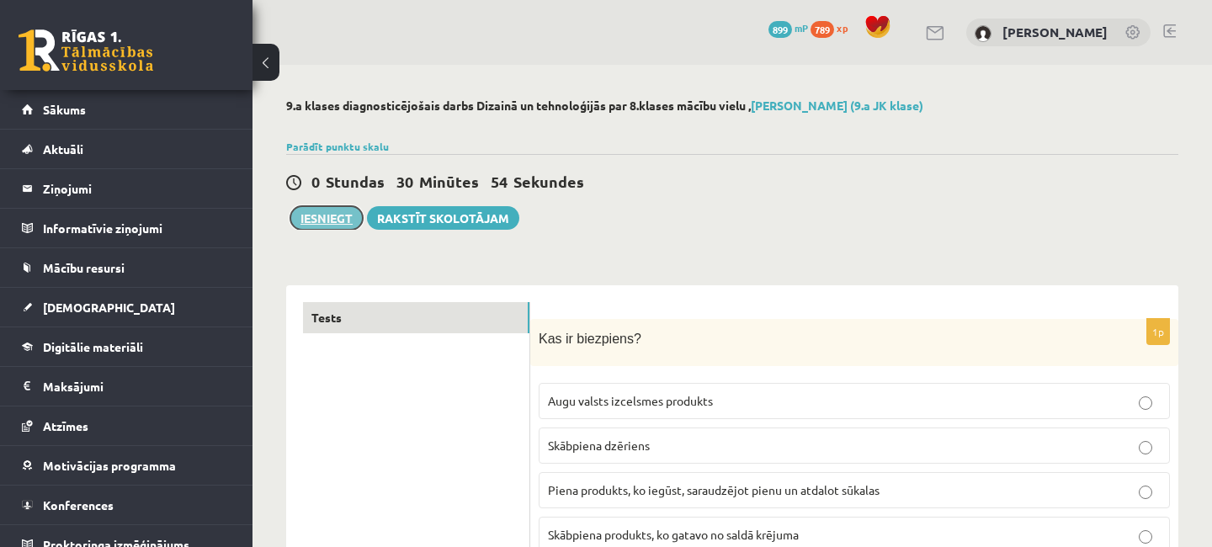
click at [310, 215] on button "Iesniegt" at bounding box center [326, 218] width 72 height 24
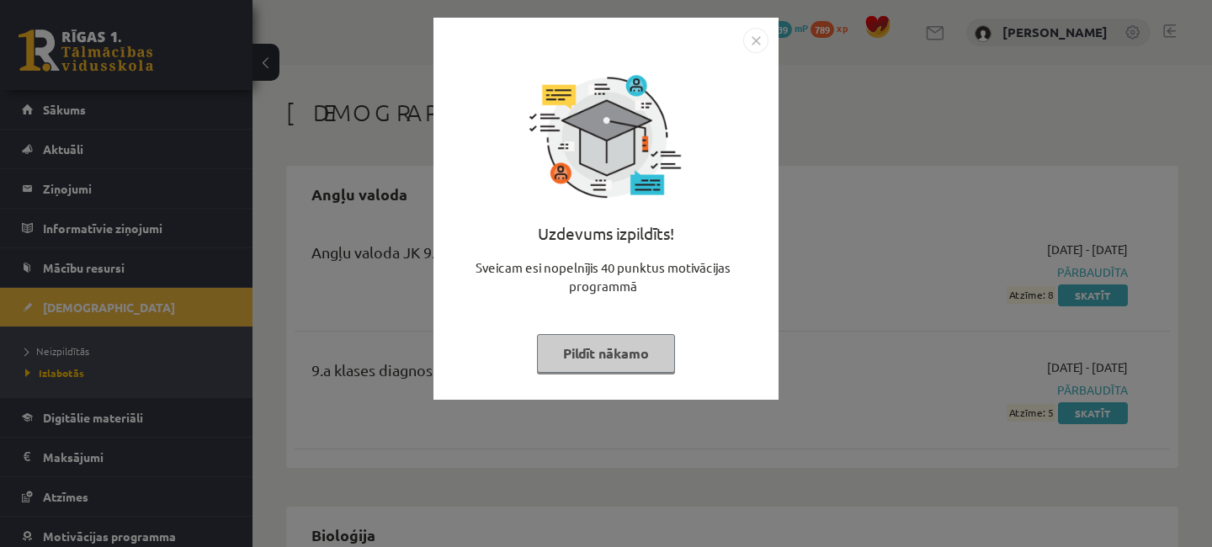
click at [617, 356] on button "Pildīt nākamo" at bounding box center [606, 353] width 138 height 39
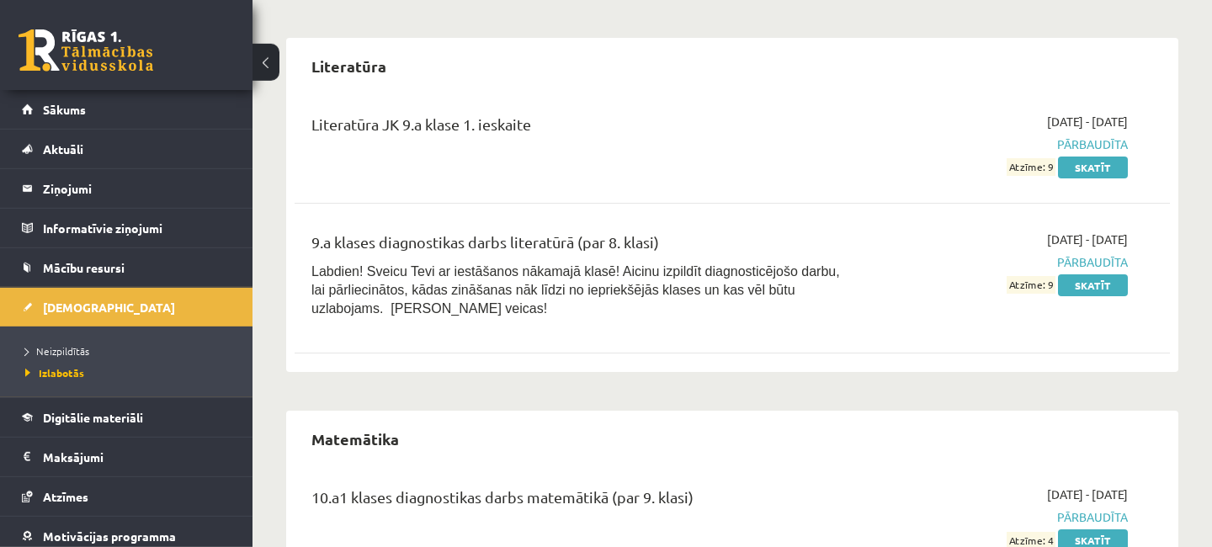
scroll to position [2225, 0]
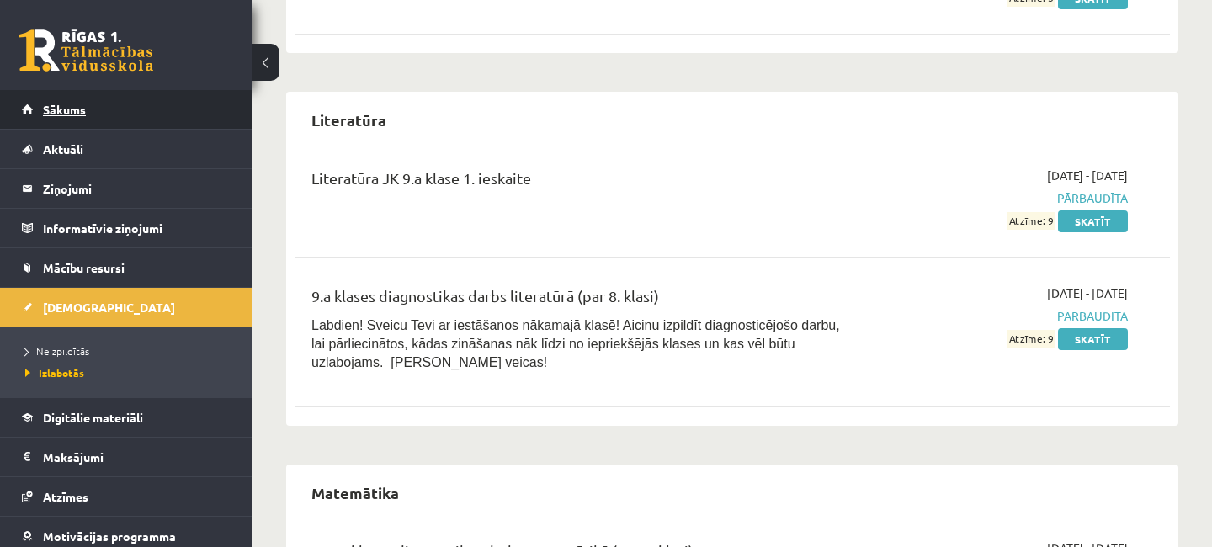
click at [78, 116] on span "Sākums" at bounding box center [64, 109] width 43 height 15
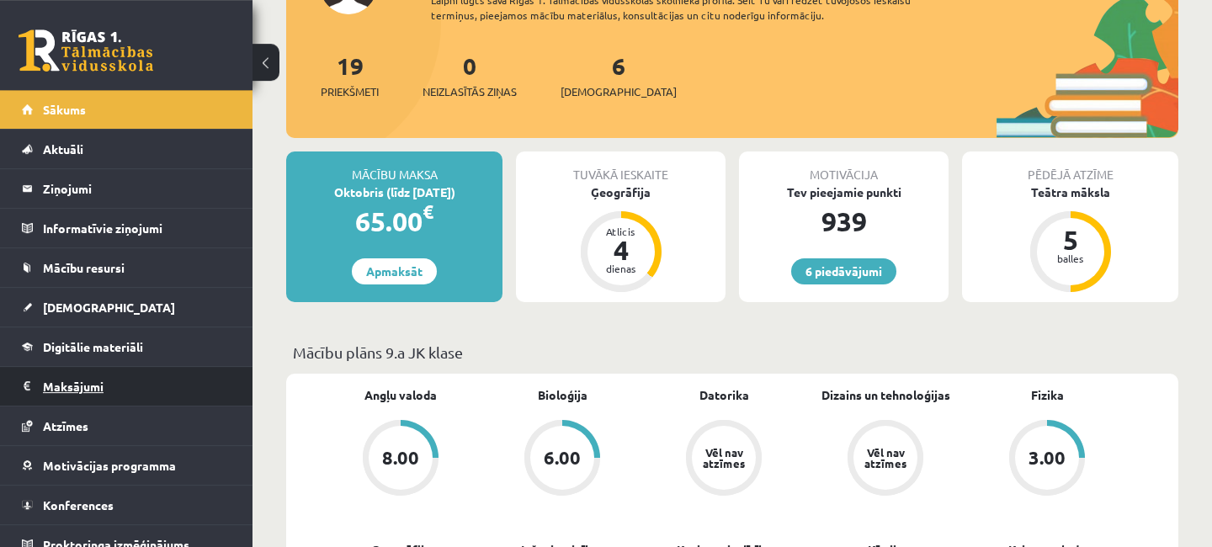
scroll to position [182, 0]
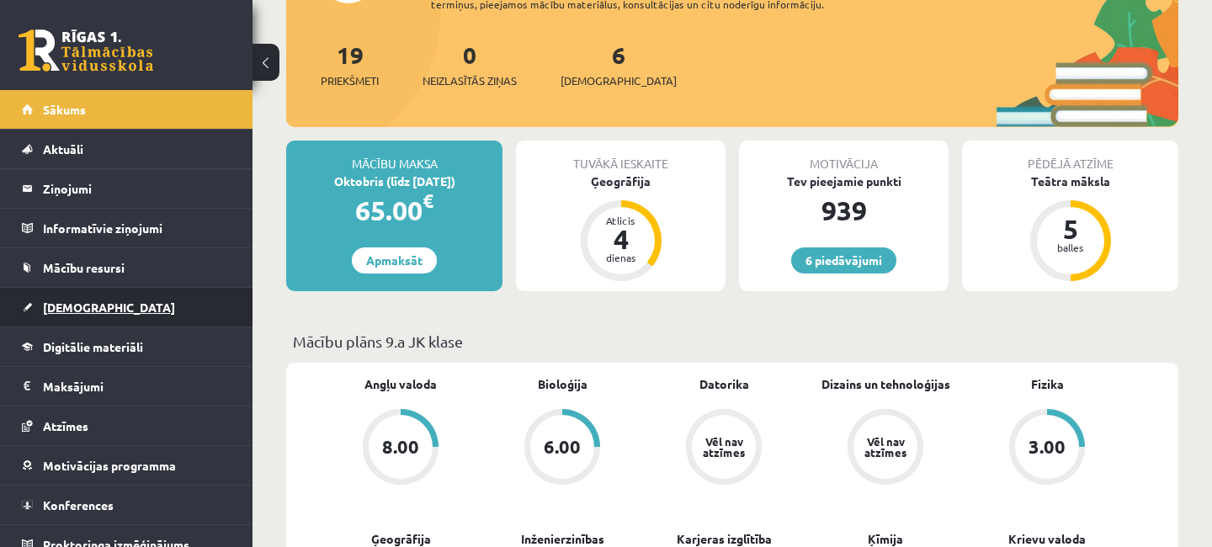
click at [80, 321] on link "[DEMOGRAPHIC_DATA]" at bounding box center [127, 307] width 210 height 39
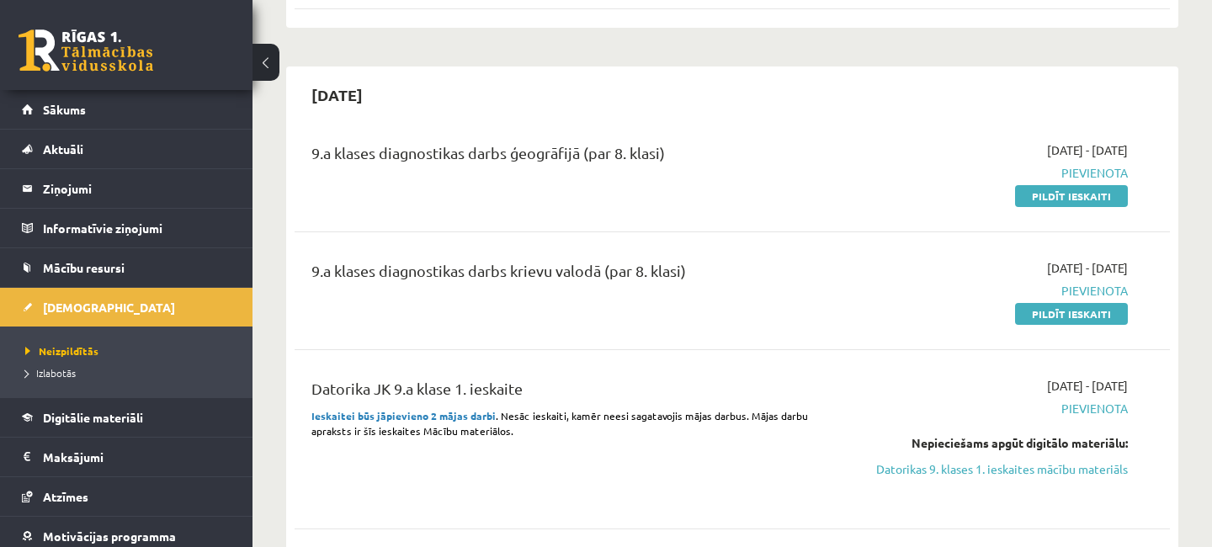
scroll to position [182, 0]
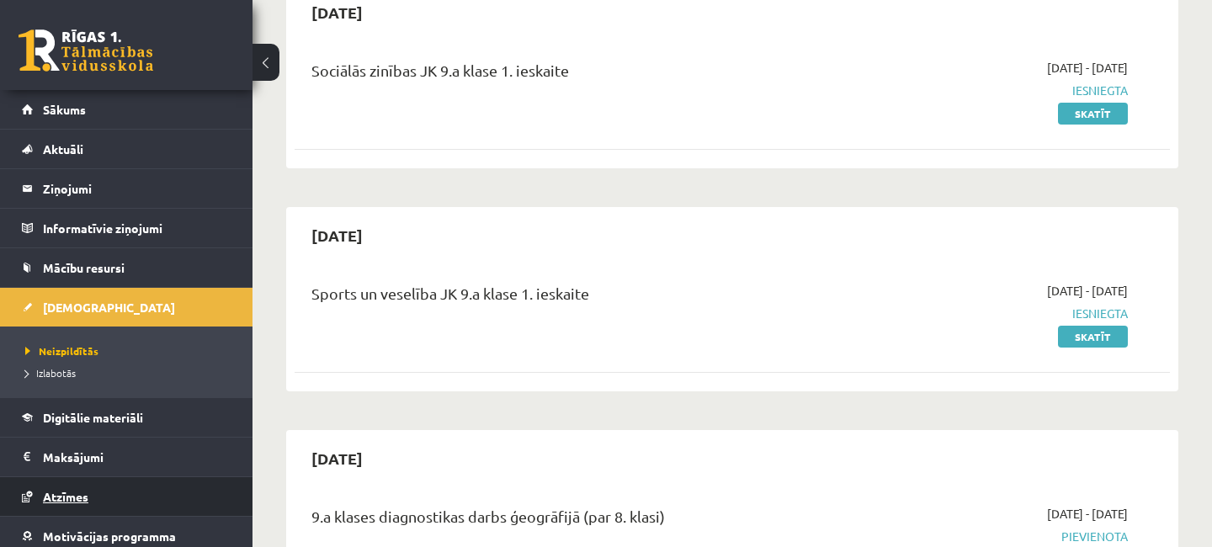
click at [74, 487] on link "Atzīmes" at bounding box center [127, 496] width 210 height 39
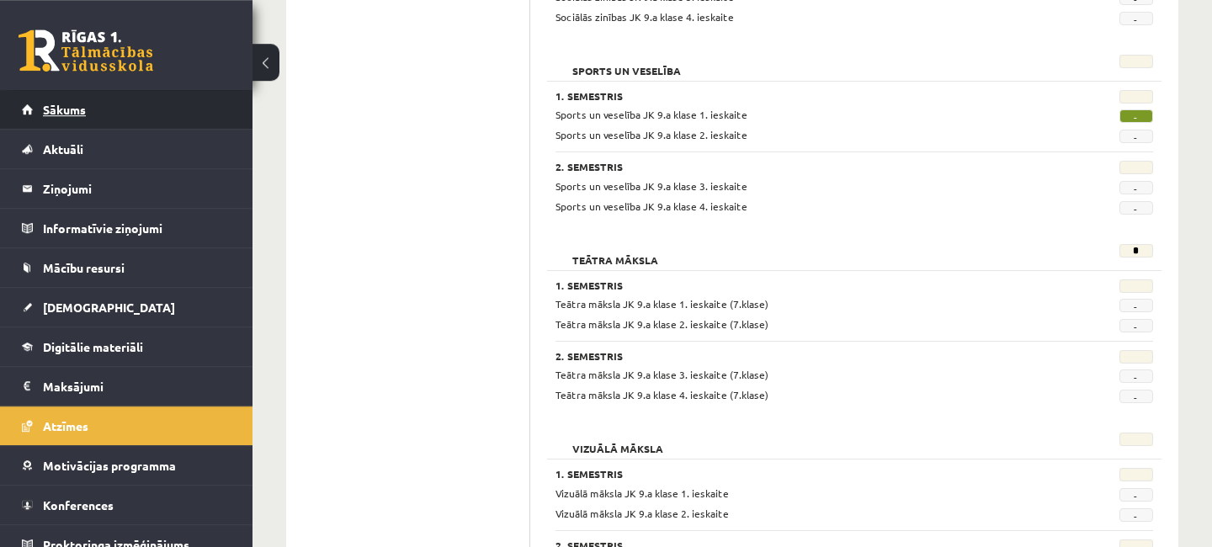
scroll to position [2816, 0]
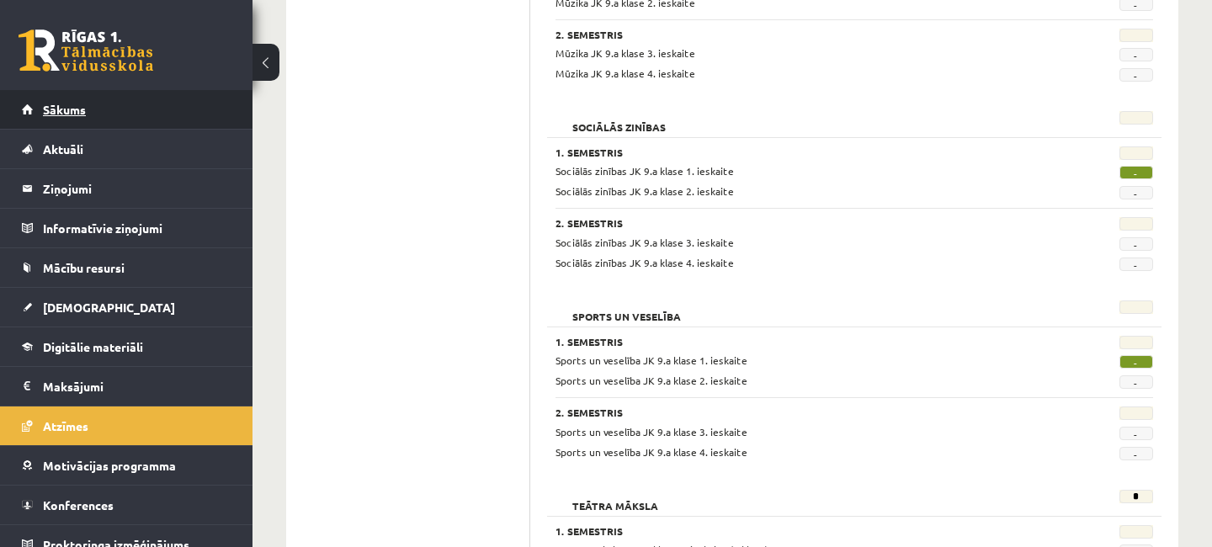
click at [72, 105] on span "Sākums" at bounding box center [64, 109] width 43 height 15
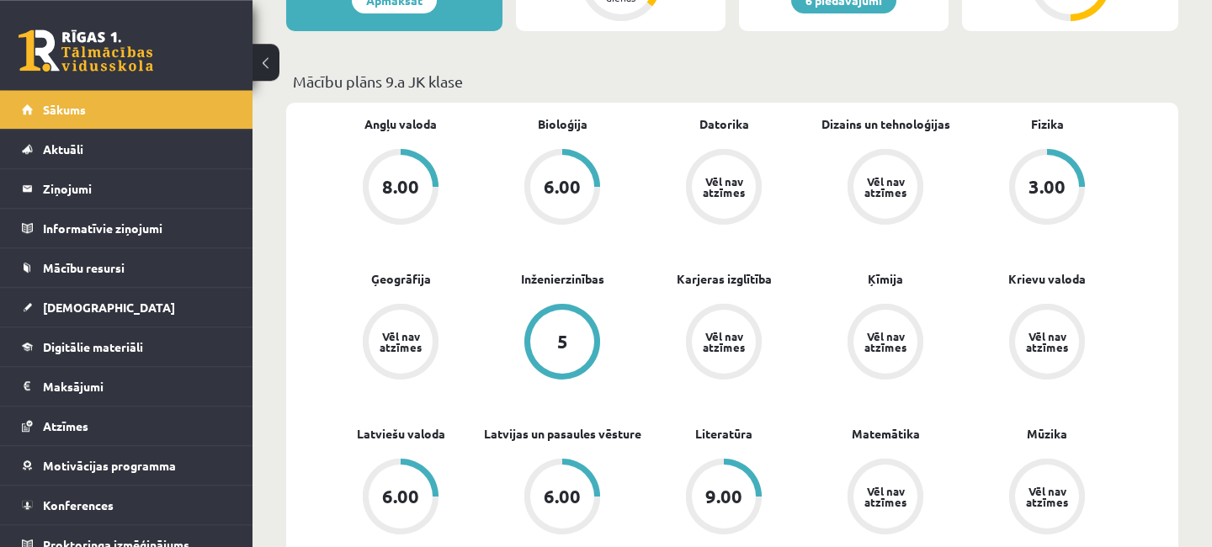
scroll to position [455, 0]
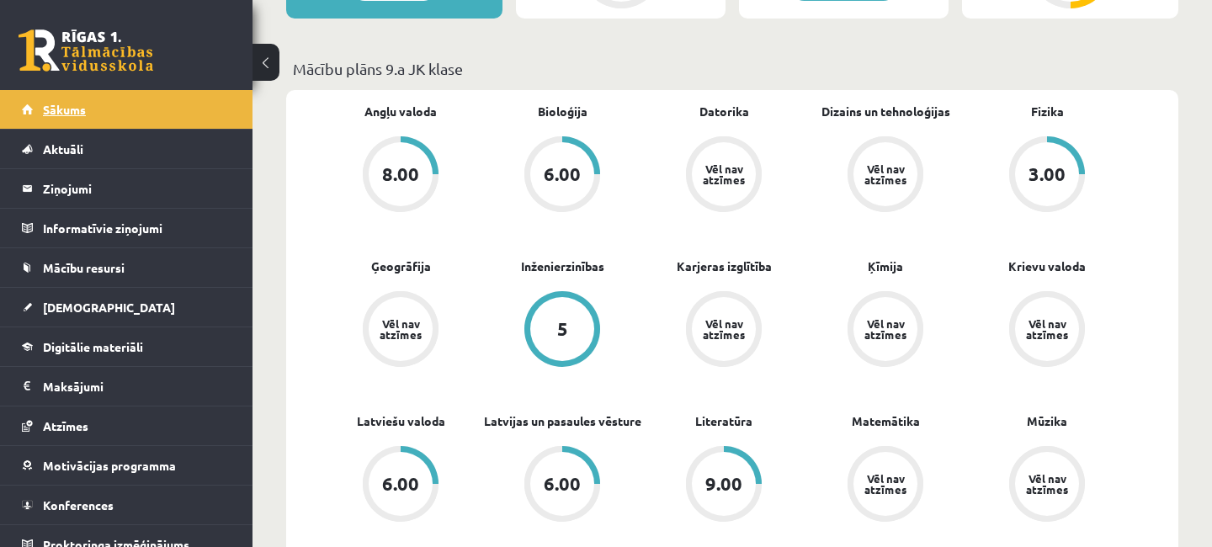
click at [72, 113] on span "Sākums" at bounding box center [64, 109] width 43 height 15
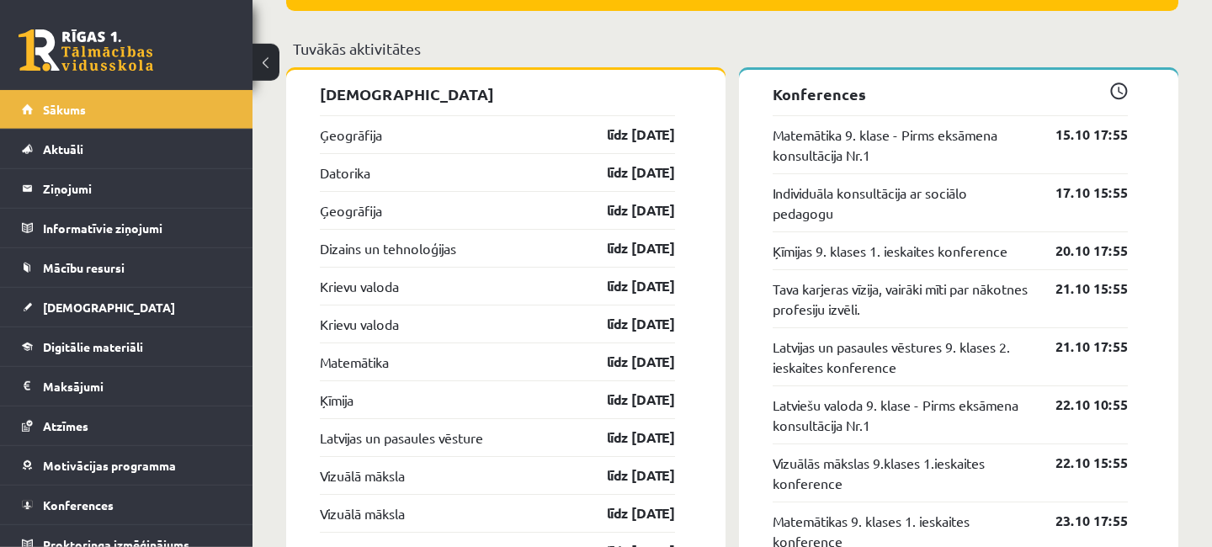
scroll to position [1637, 0]
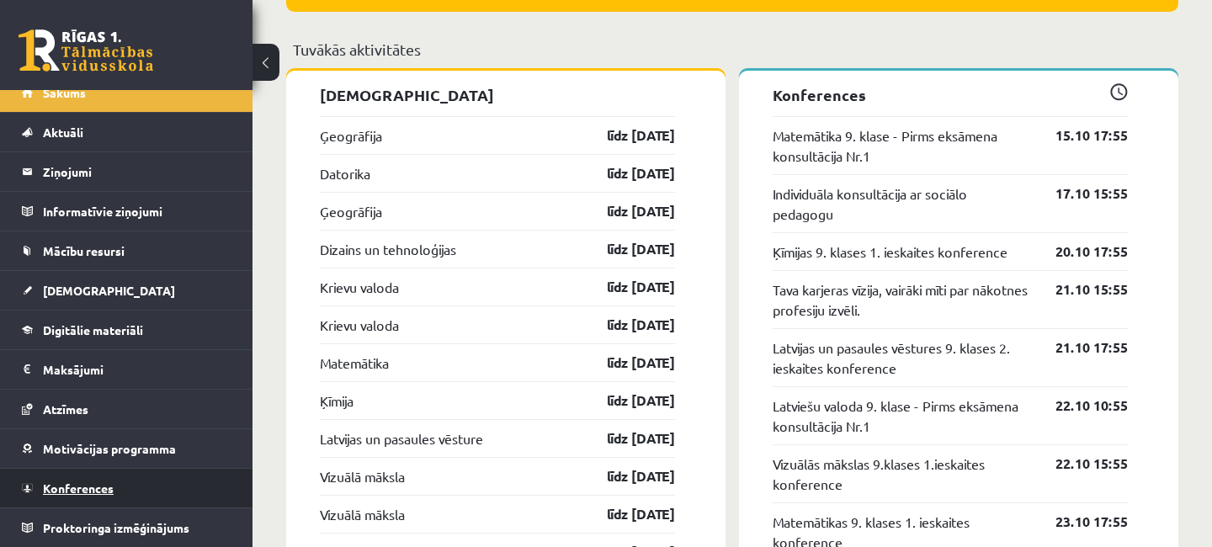
click at [101, 501] on link "Konferences" at bounding box center [127, 488] width 210 height 39
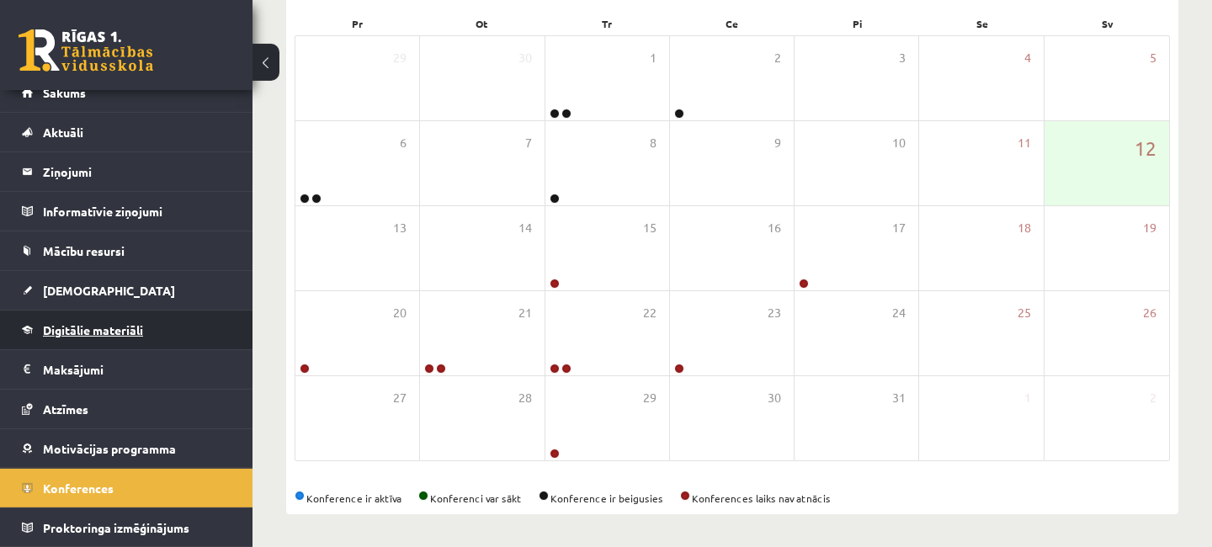
scroll to position [258, 0]
click at [121, 327] on span "Digitālie materiāli" at bounding box center [93, 329] width 100 height 15
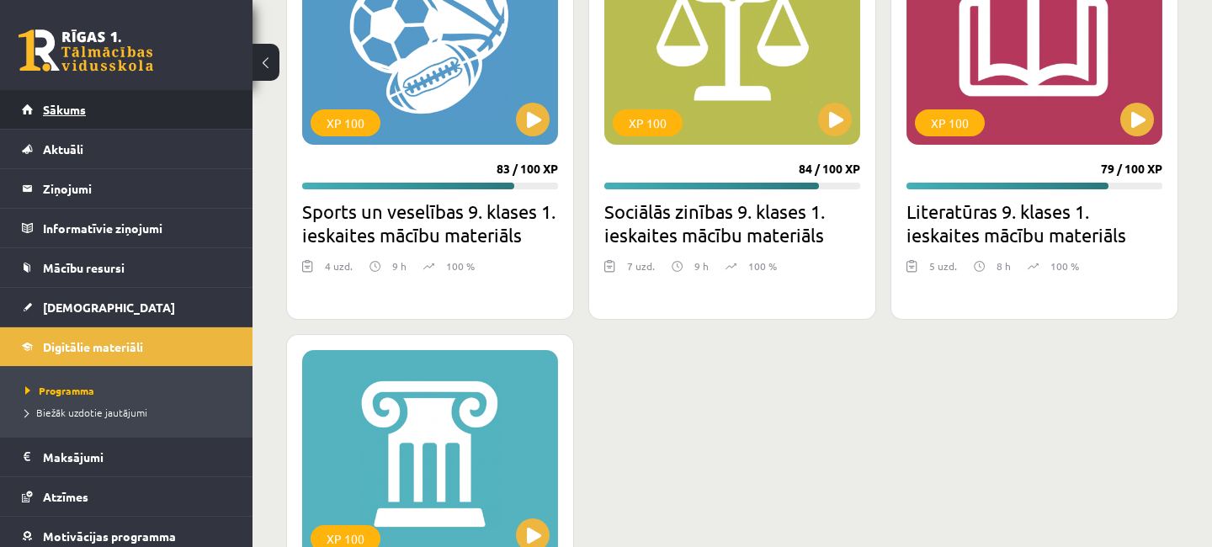
click at [80, 114] on span "Sākums" at bounding box center [64, 109] width 43 height 15
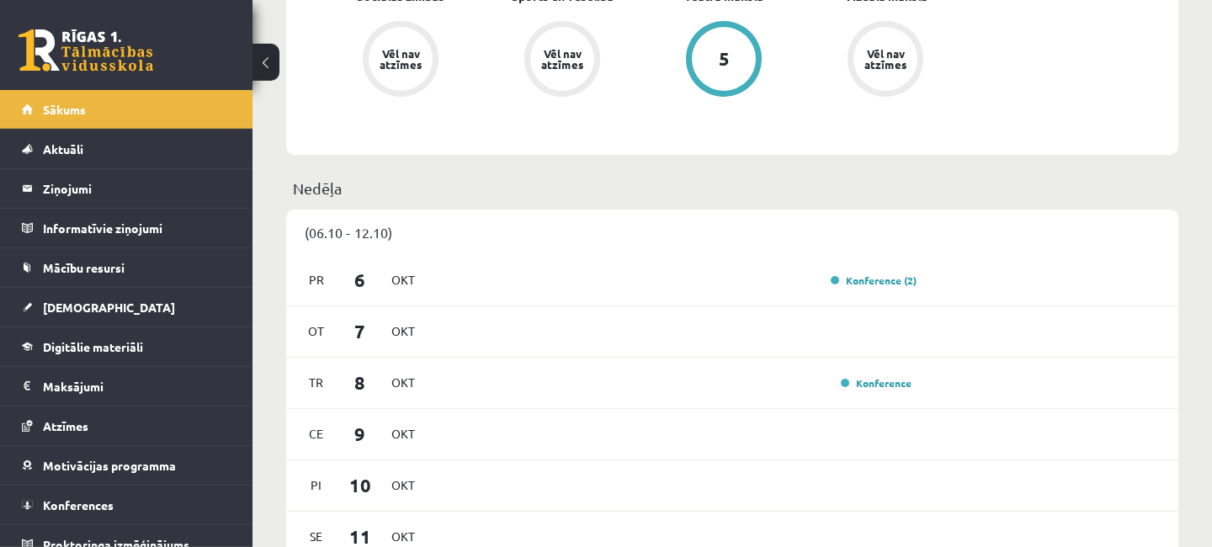
scroll to position [909, 0]
